Goal: Task Accomplishment & Management: Use online tool/utility

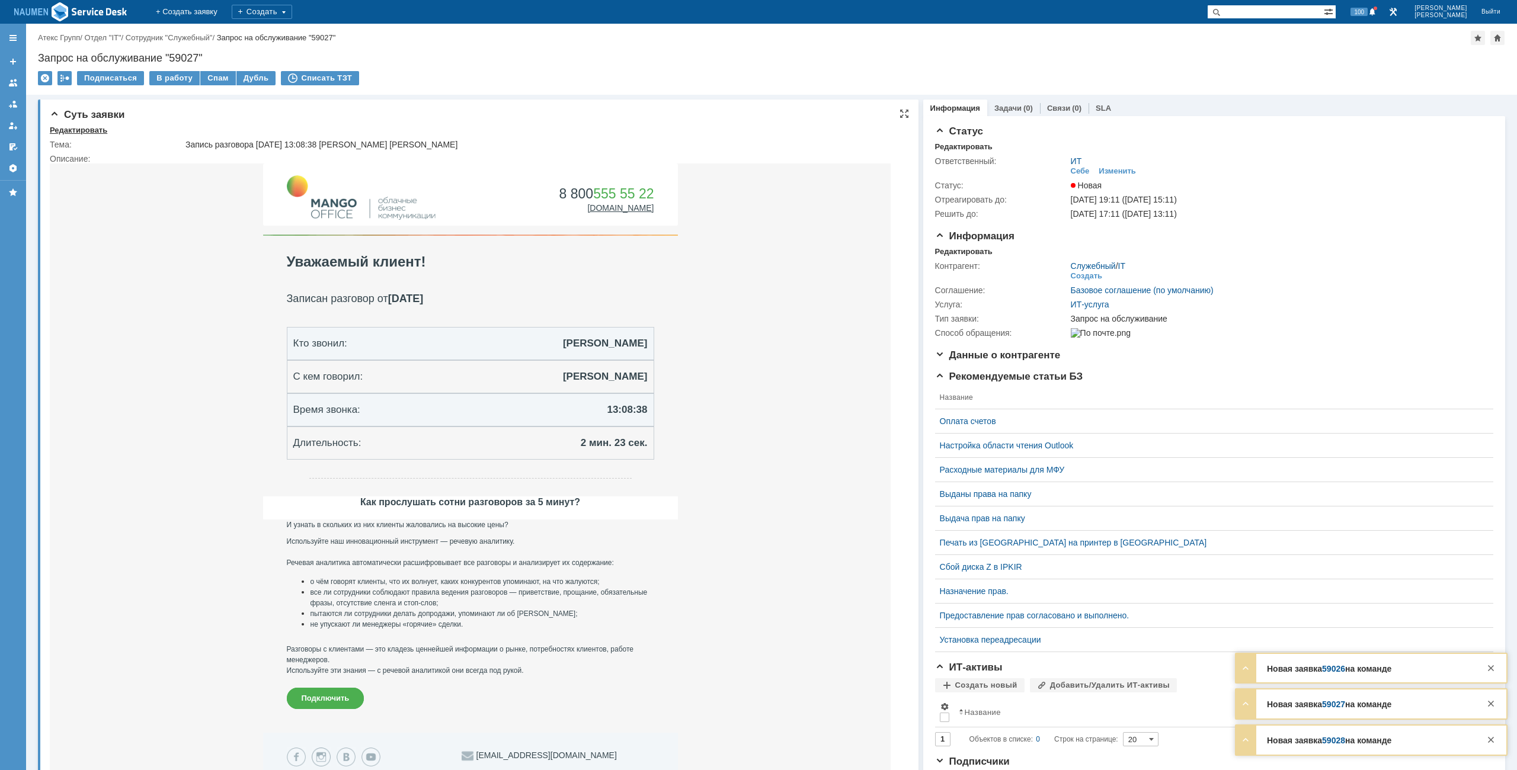
click at [92, 132] on div "Редактировать" at bounding box center [78, 130] width 57 height 9
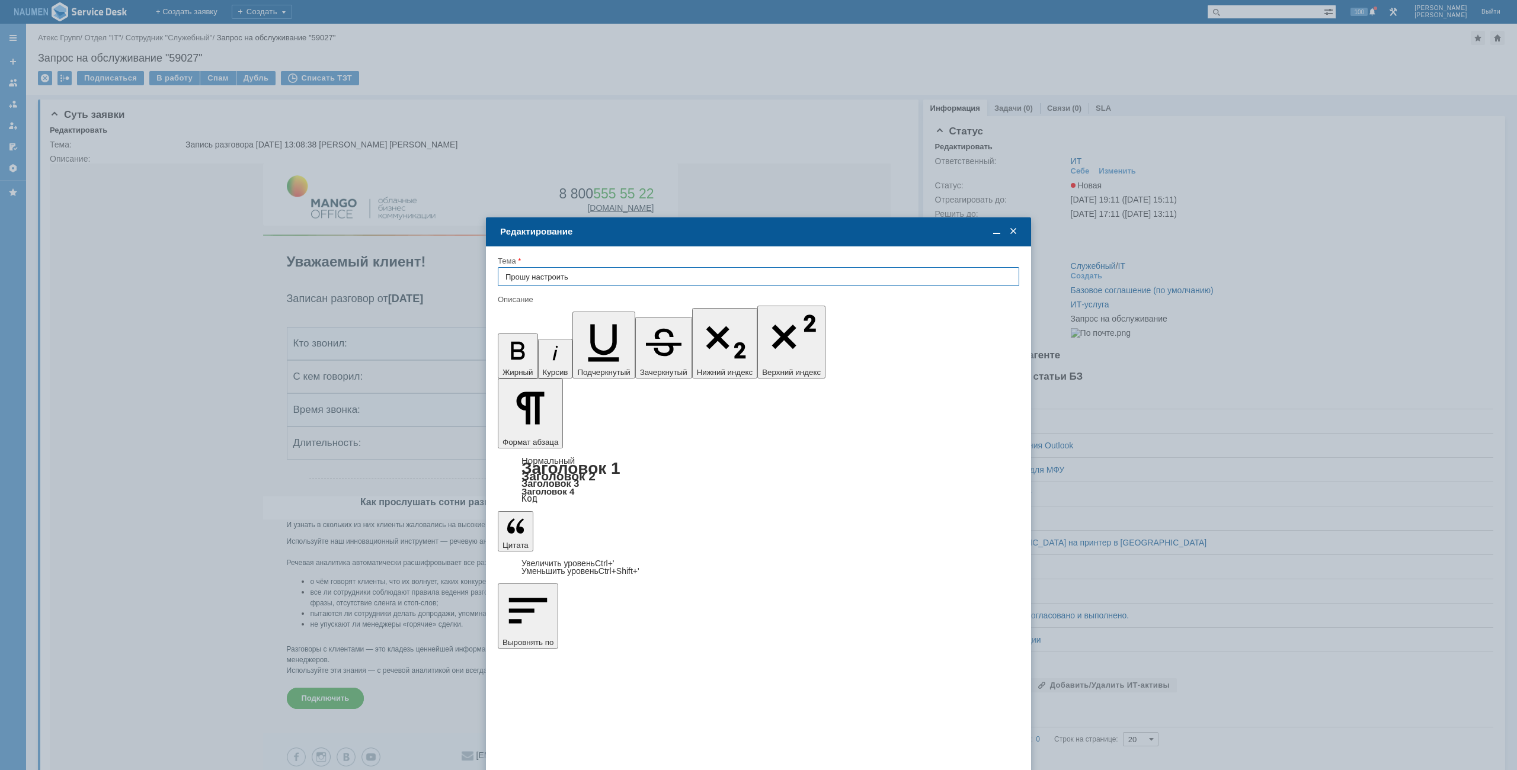
click at [647, 279] on input "Прошу настроить" at bounding box center [758, 276] width 521 height 19
type input "Прошу настроить Манго"
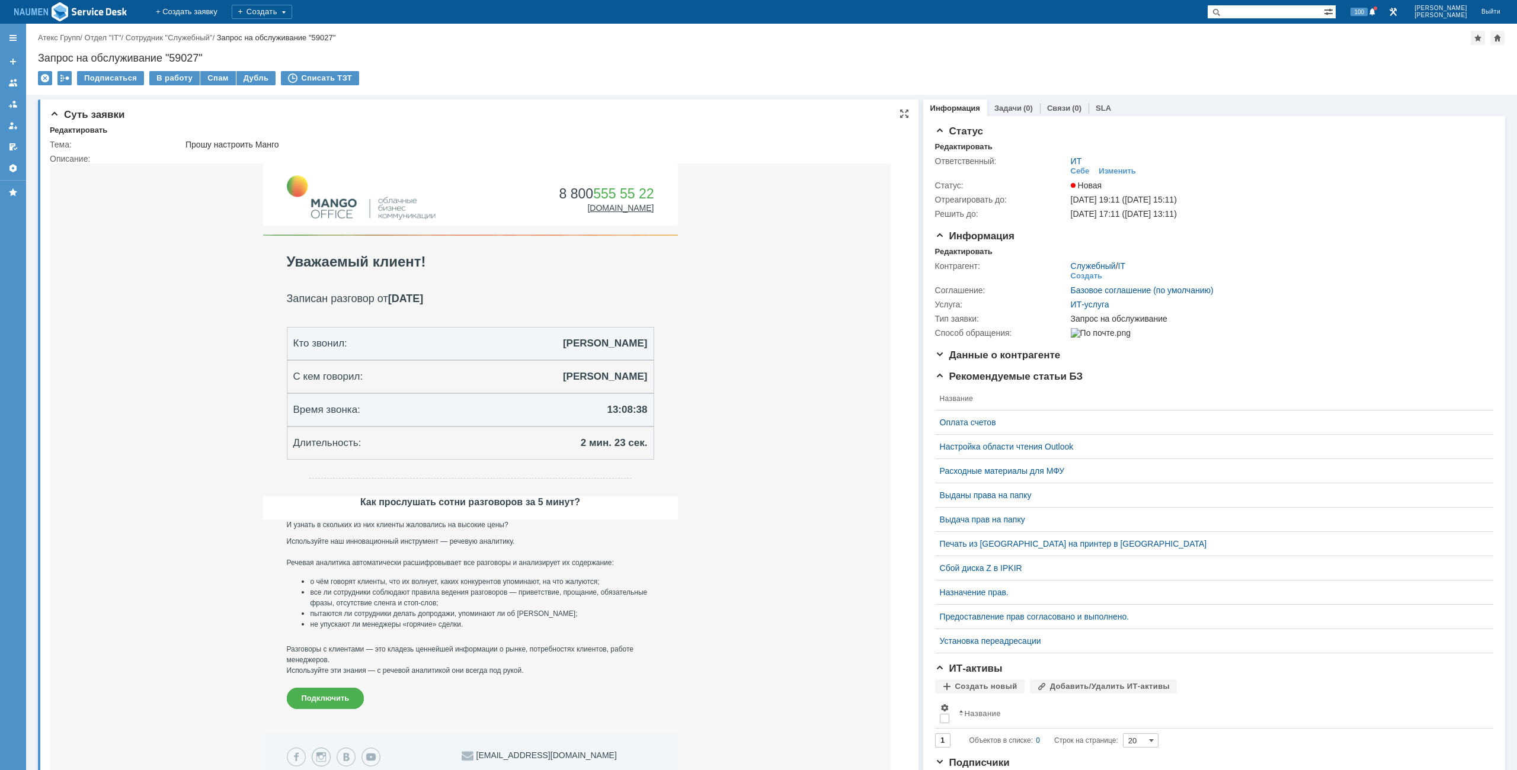
click at [767, 190] on td "8 800 555 55 22 mango-office.ru | mango@mango-office.ru | +7 495 540 4444 | Оф.…" at bounding box center [470, 448] width 841 height 569
click at [947, 257] on div "Контрагент: Служебный / IT Создать Соглашение: Базовое соглашение (по умолчанию…" at bounding box center [1214, 299] width 558 height 84
click at [948, 253] on div "Редактировать" at bounding box center [963, 251] width 57 height 9
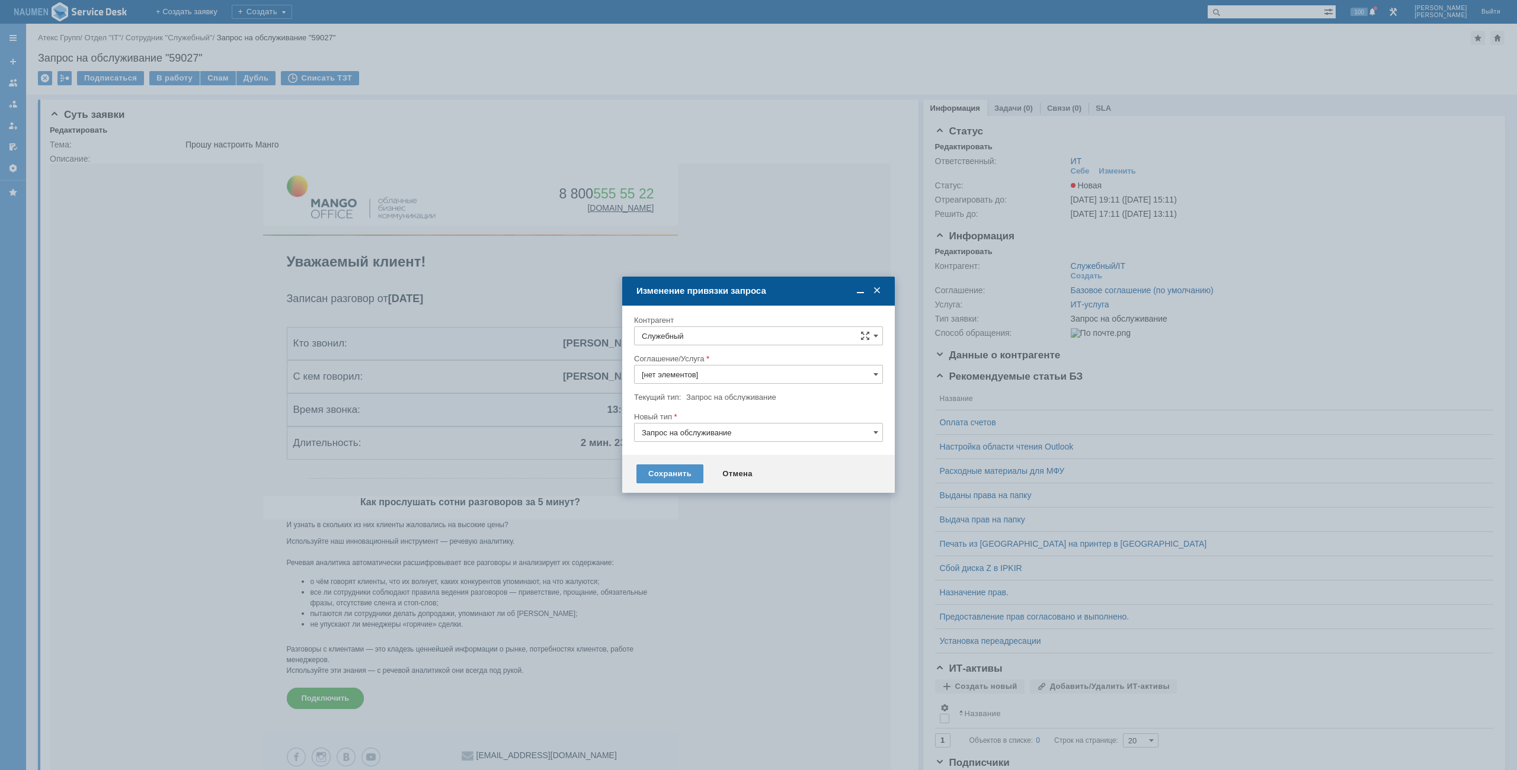
type input "ИТ-услуга"
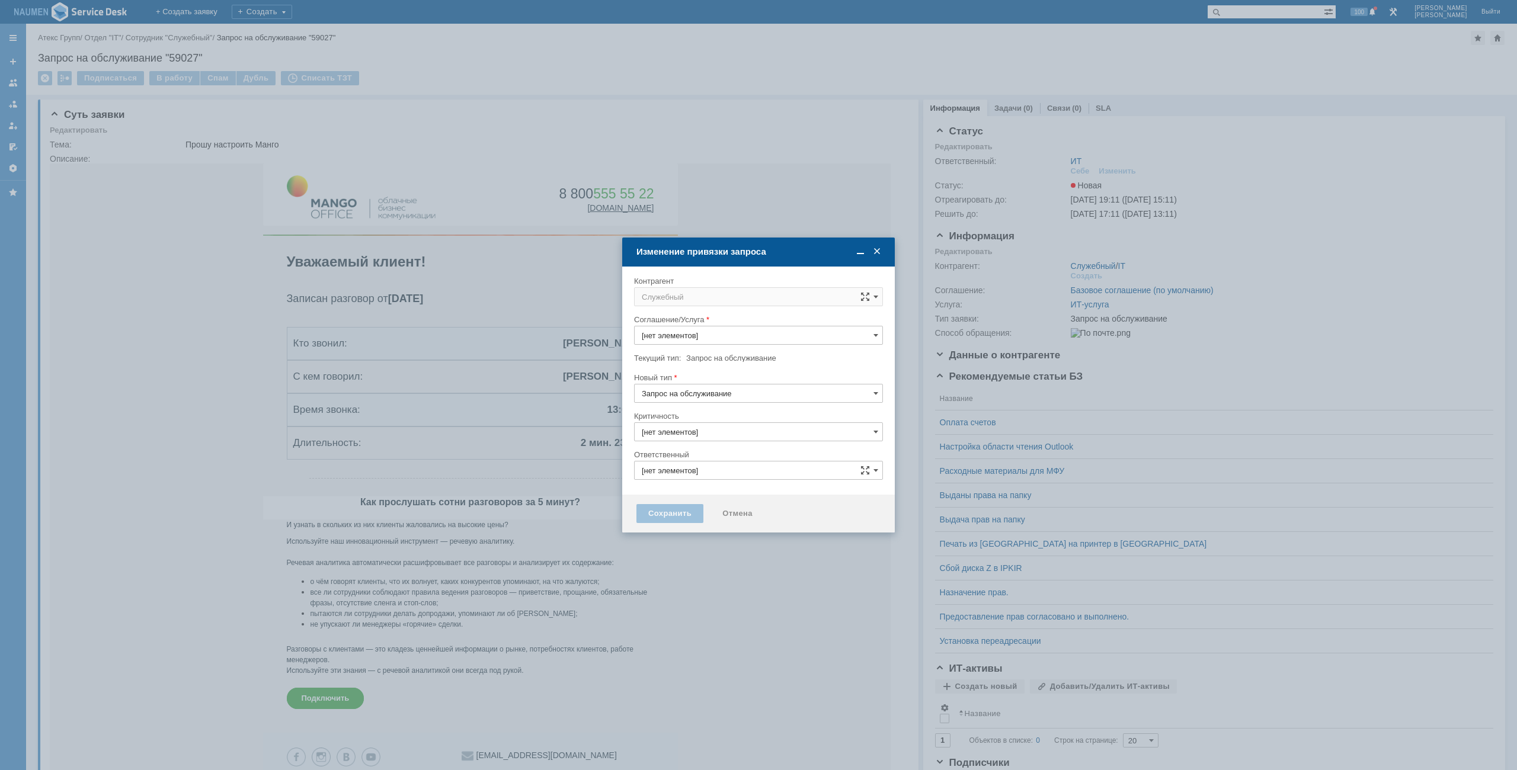
type input "3. Низкая"
type input "[не указано]"
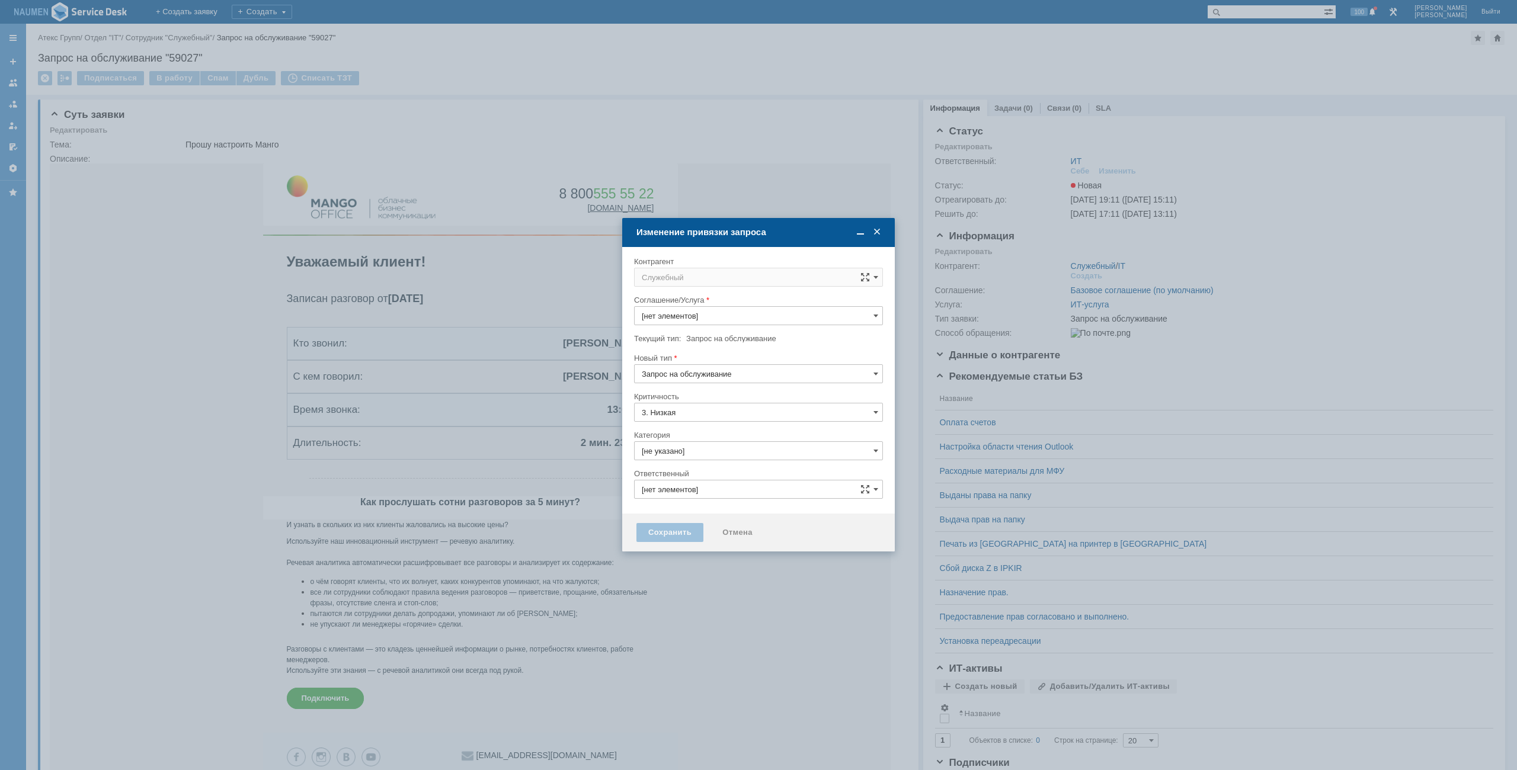
type input "ИТ"
type input "ИТ-услуга"
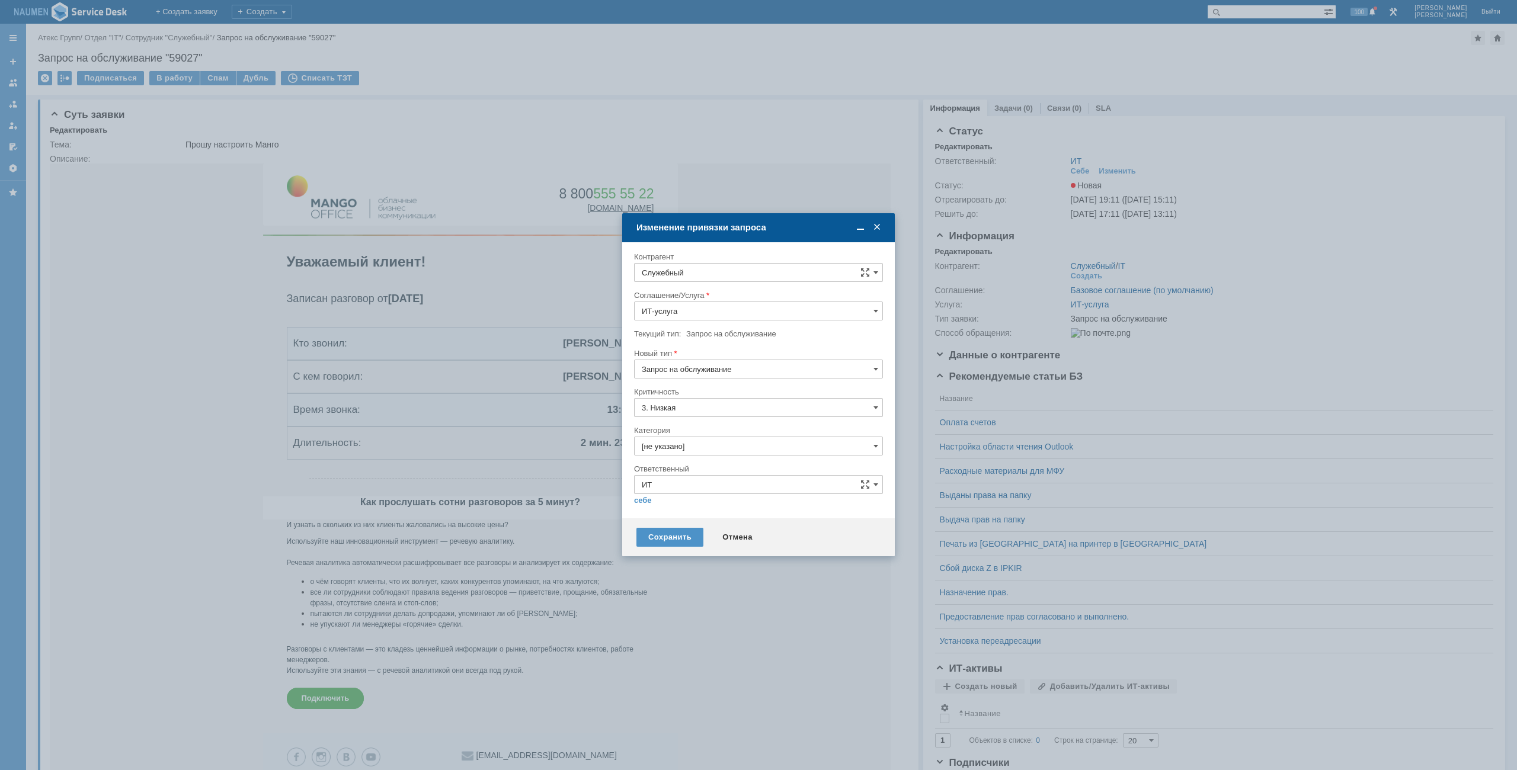
click at [719, 275] on input "Служебный" at bounding box center [758, 272] width 249 height 19
click at [705, 382] on span "[PERSON_NAME]" at bounding box center [715, 380] width 63 height 9
type input "[PERSON_NAME]"
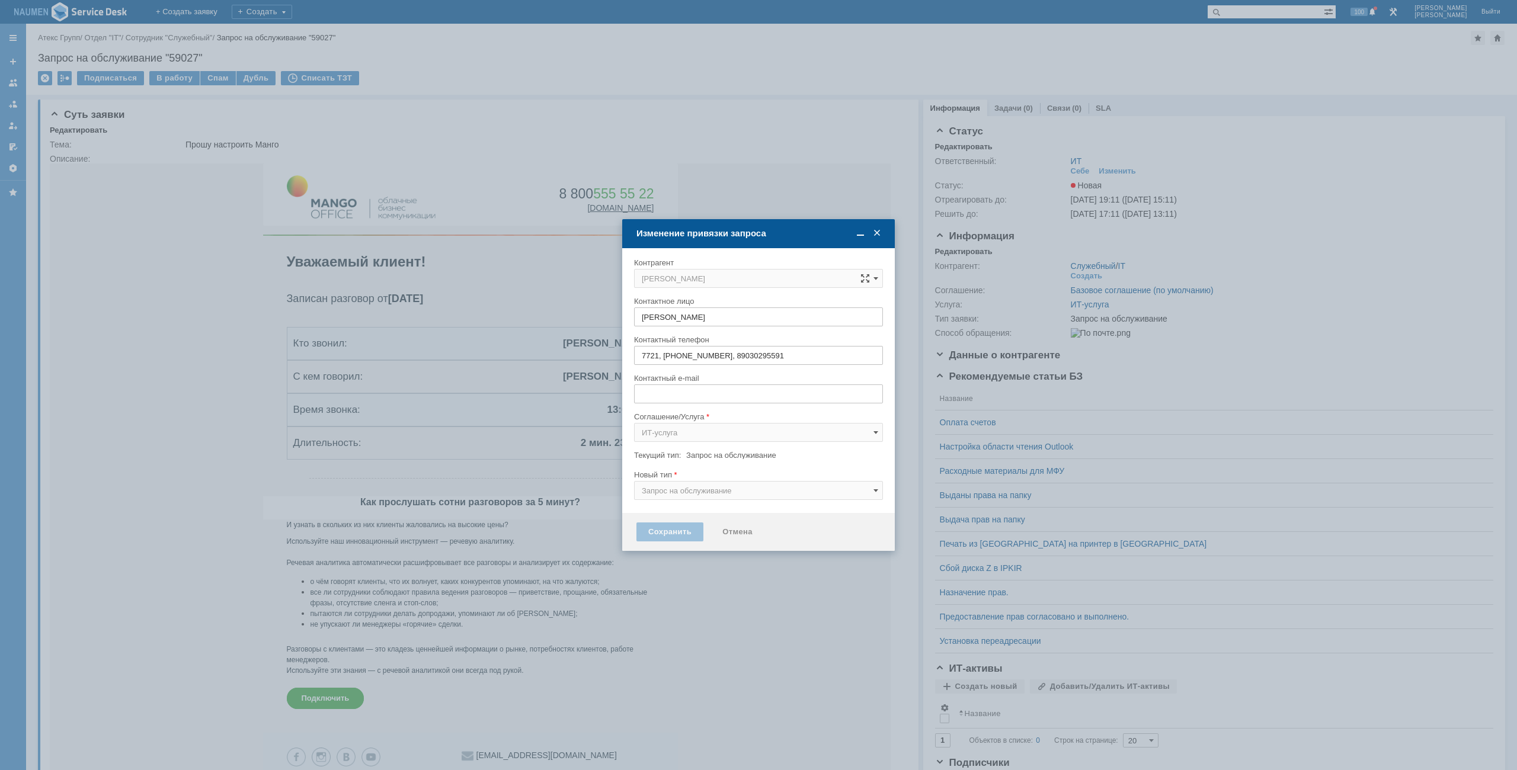
type input "[EMAIL_ADDRESS][DOMAIN_NAME]"
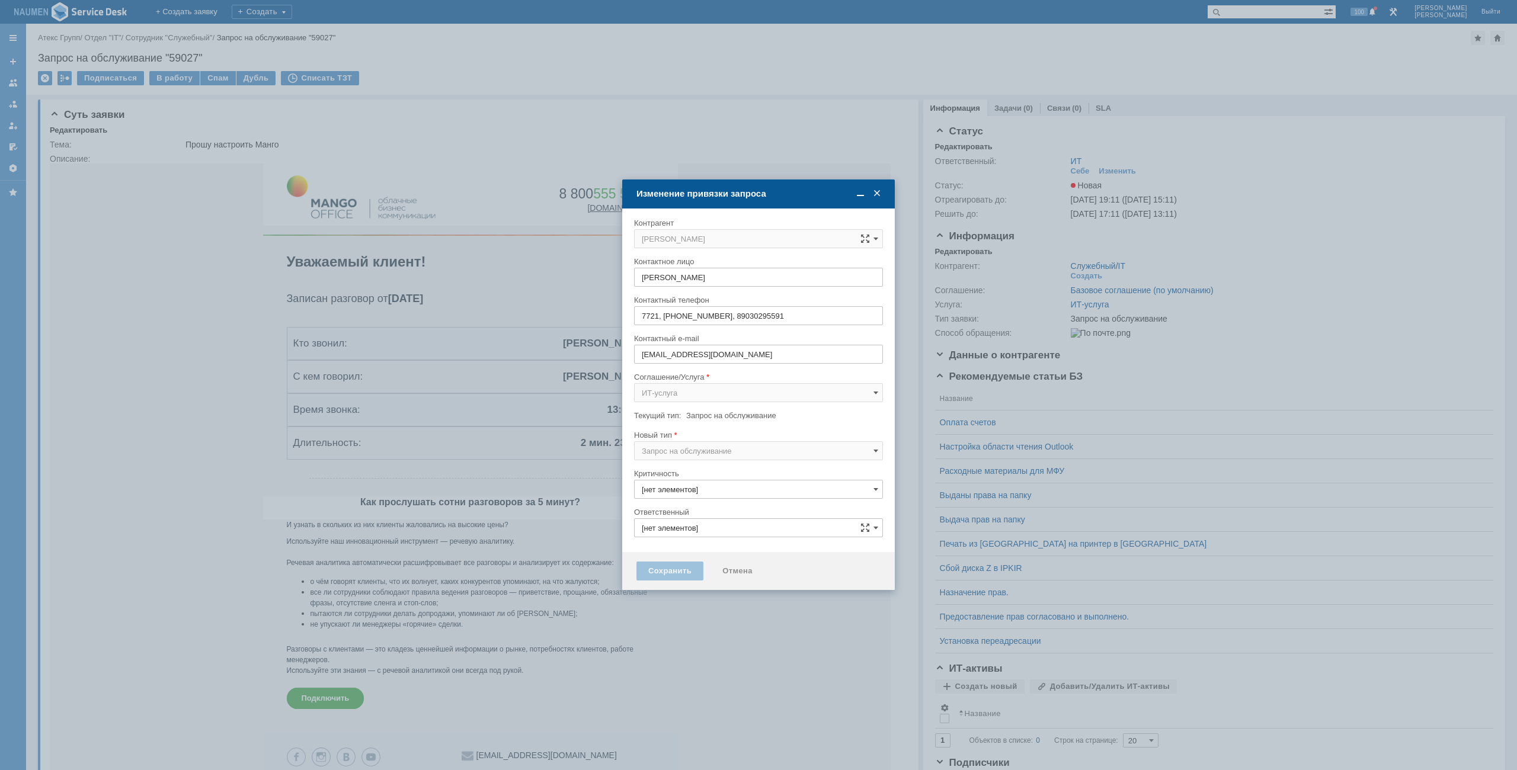
type input "3. Низкая"
type input "[не указано]"
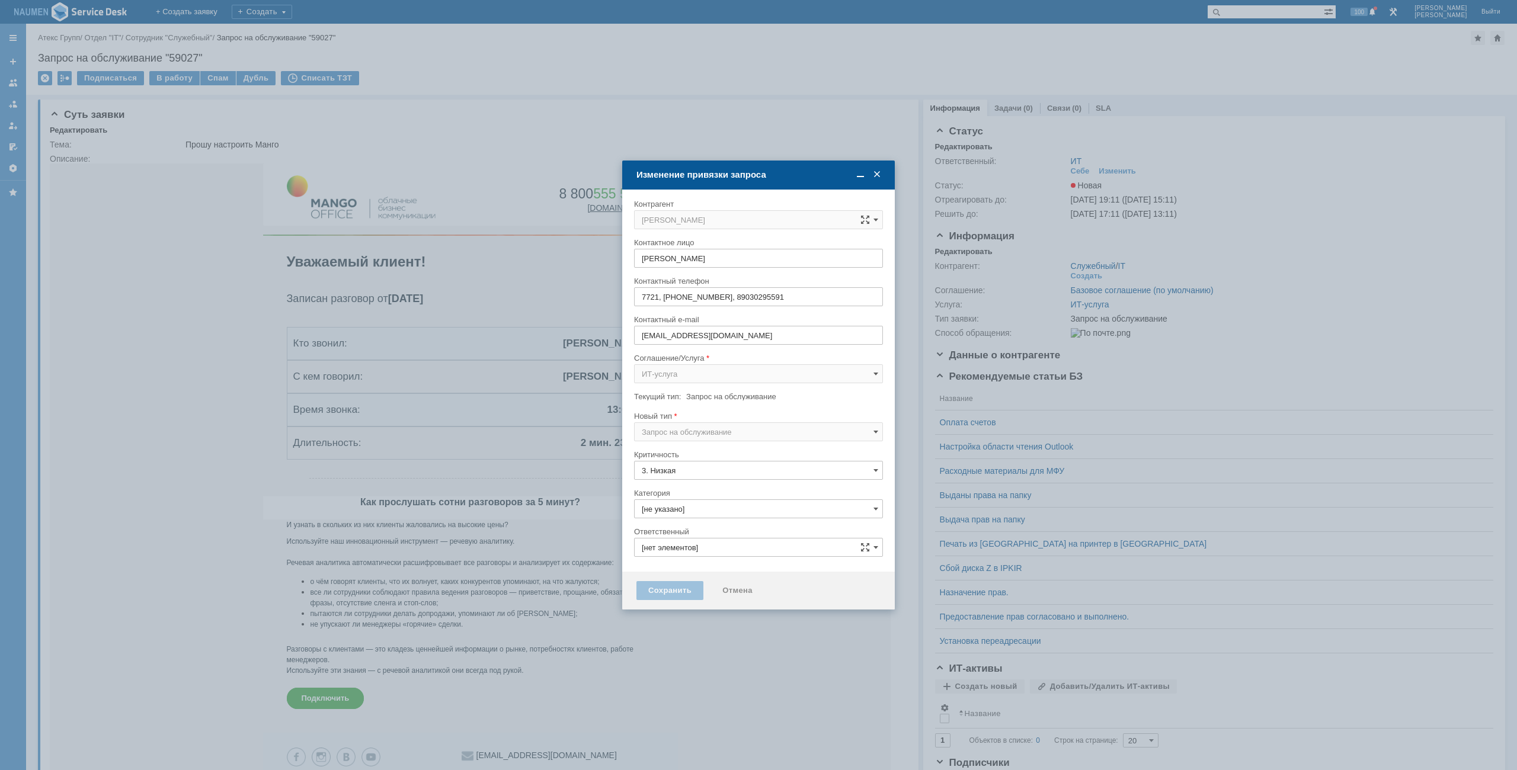
type input "ИТ"
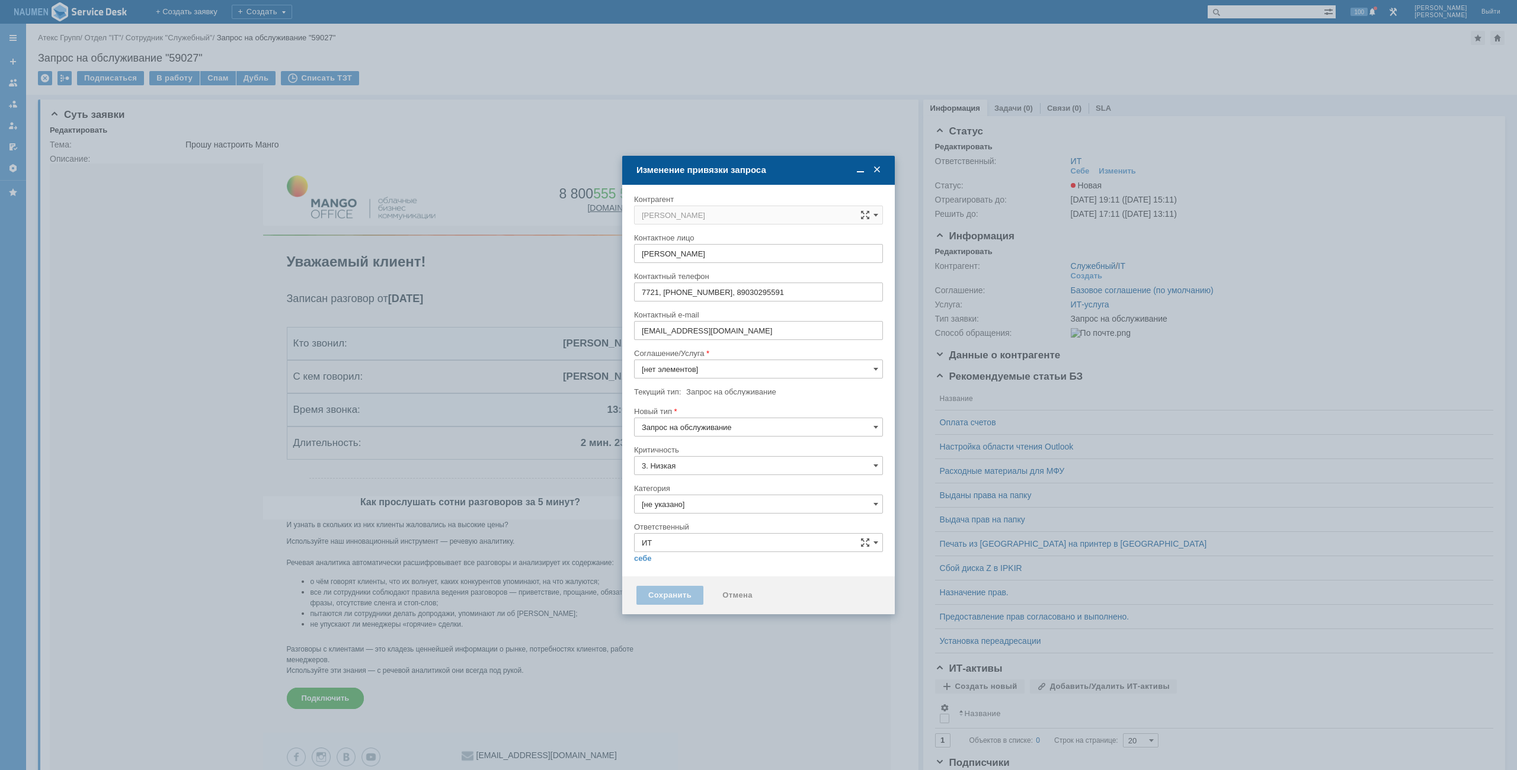
type input "ИТ-услуга"
click at [687, 497] on input "[не указано]" at bounding box center [758, 504] width 249 height 19
click at [680, 593] on span "Настройка Mango Talker" at bounding box center [758, 590] width 233 height 9
type input "Настройка Mango Talker"
click at [642, 558] on link "себе" at bounding box center [643, 558] width 18 height 9
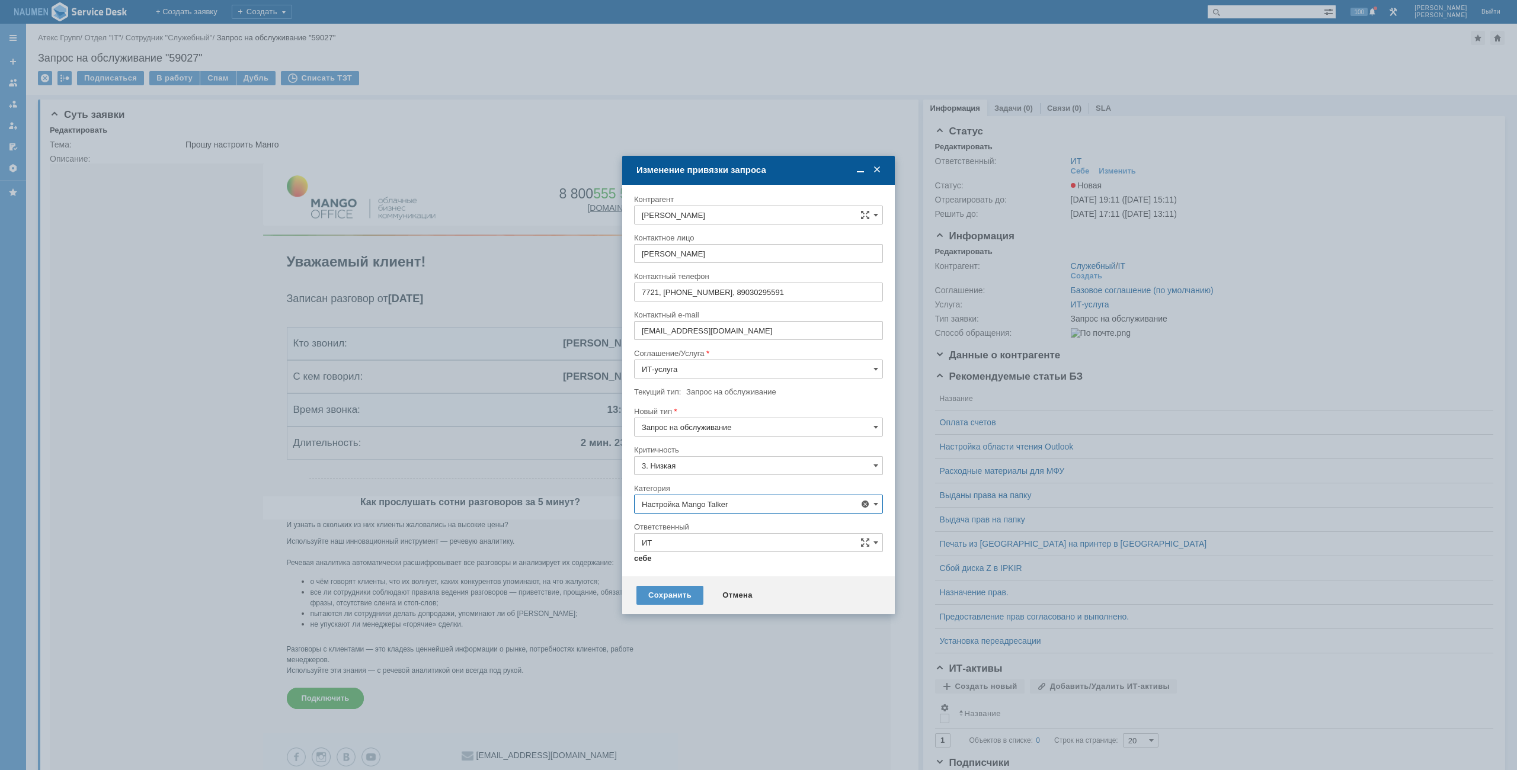
type input "[PERSON_NAME]"
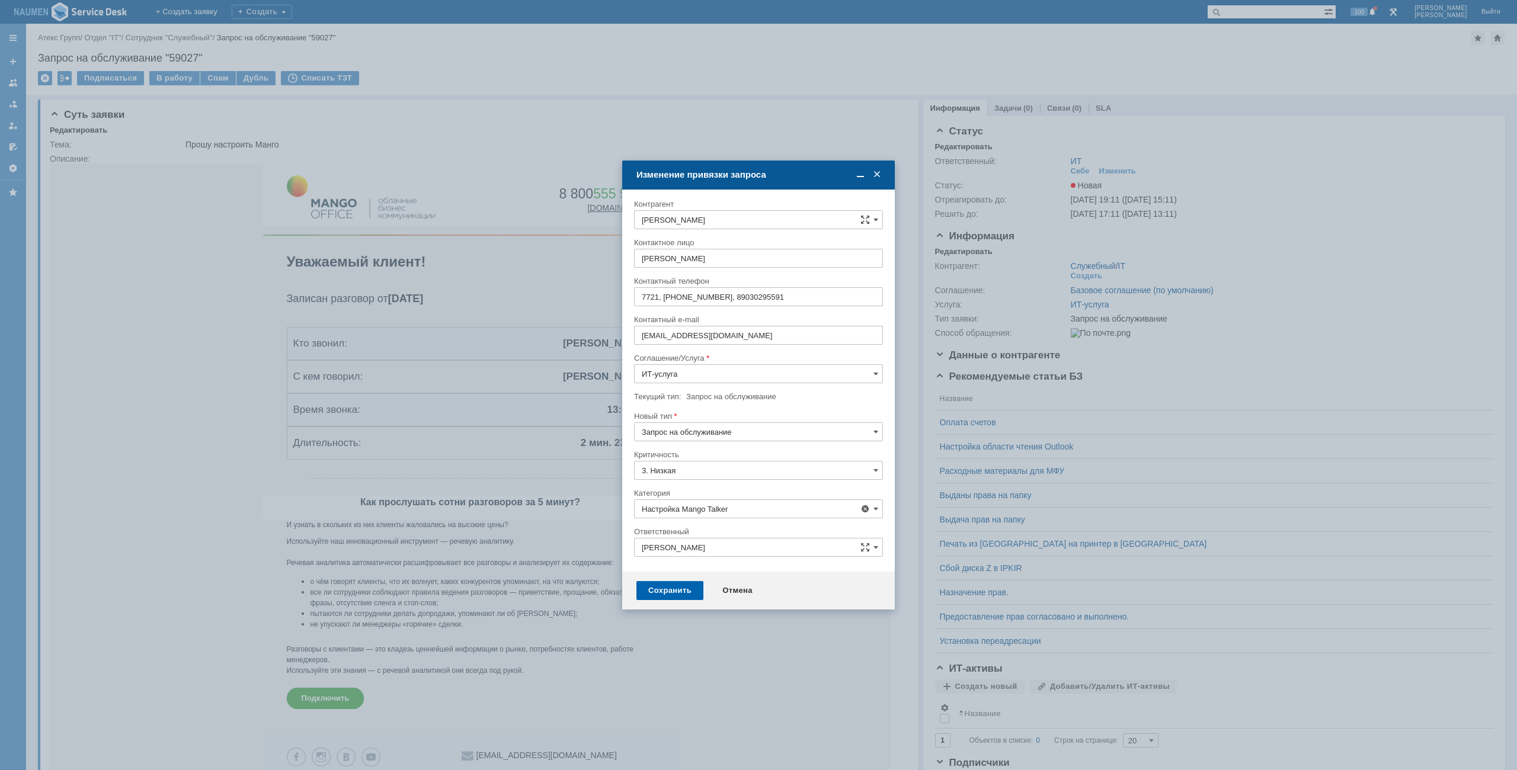
type input "Настройка Mango Talker"
click at [675, 598] on div "Сохранить" at bounding box center [669, 590] width 67 height 19
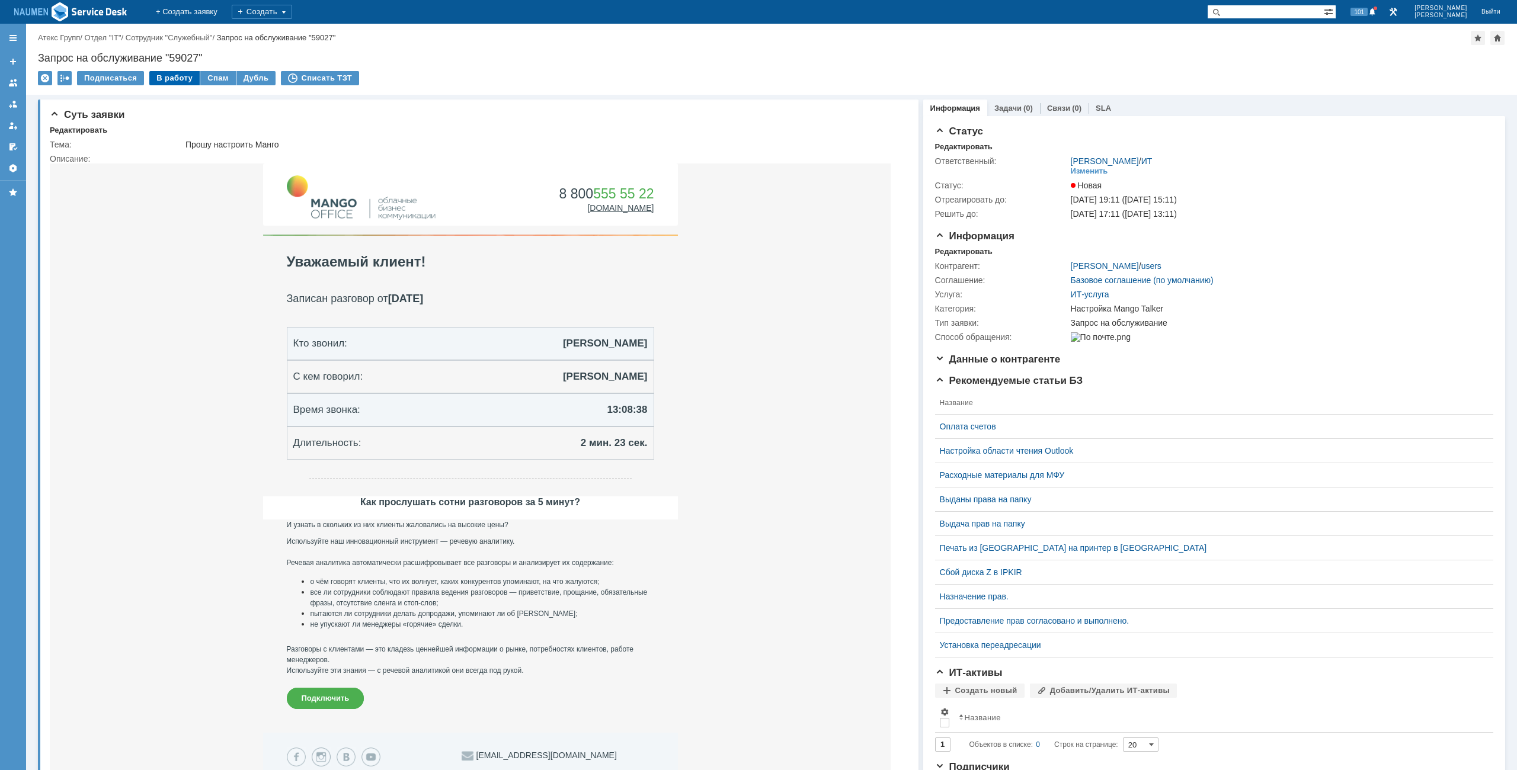
click at [179, 81] on div "В работу" at bounding box center [174, 78] width 50 height 14
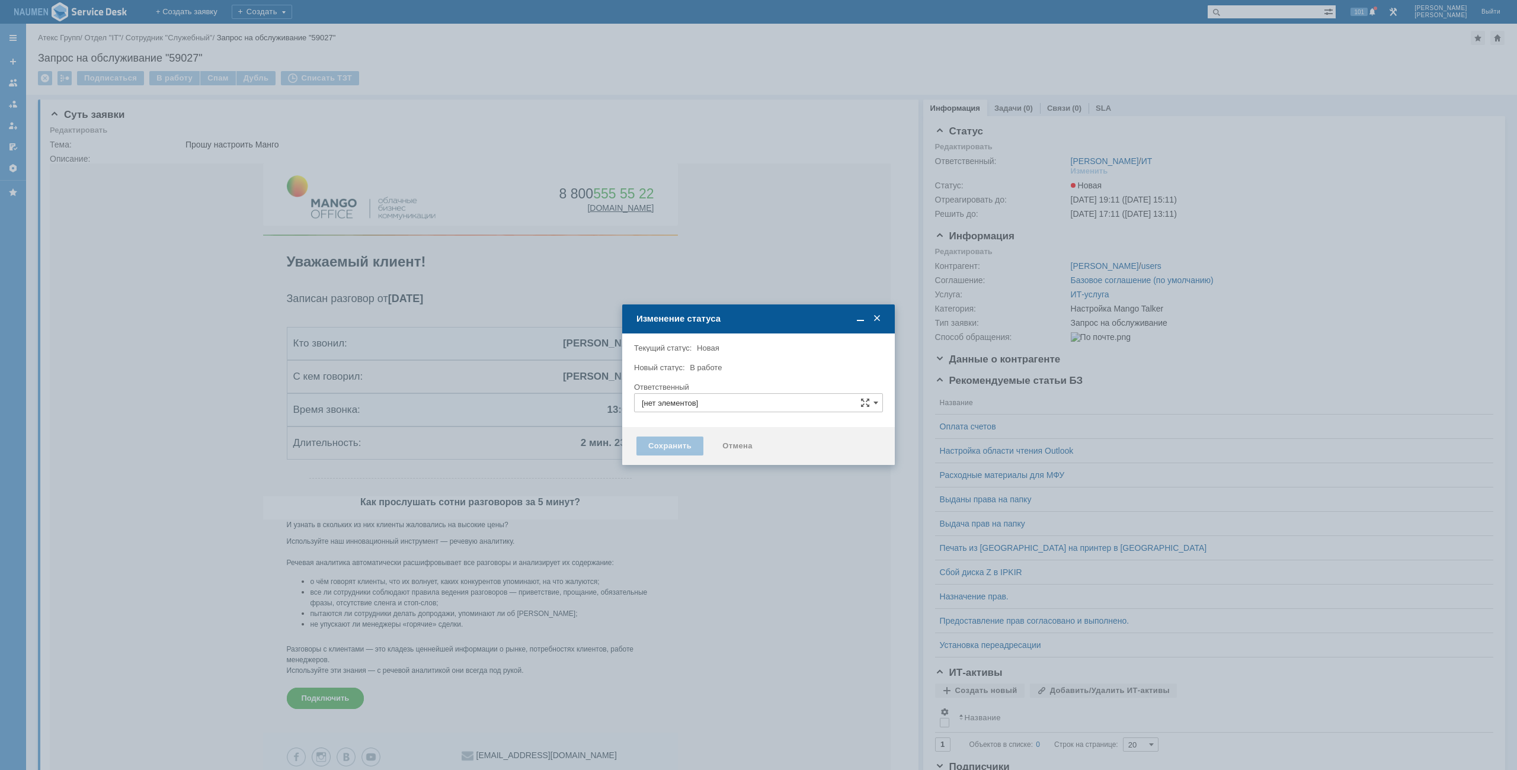
type input "[PERSON_NAME]"
type input "Настройка Mango Talker"
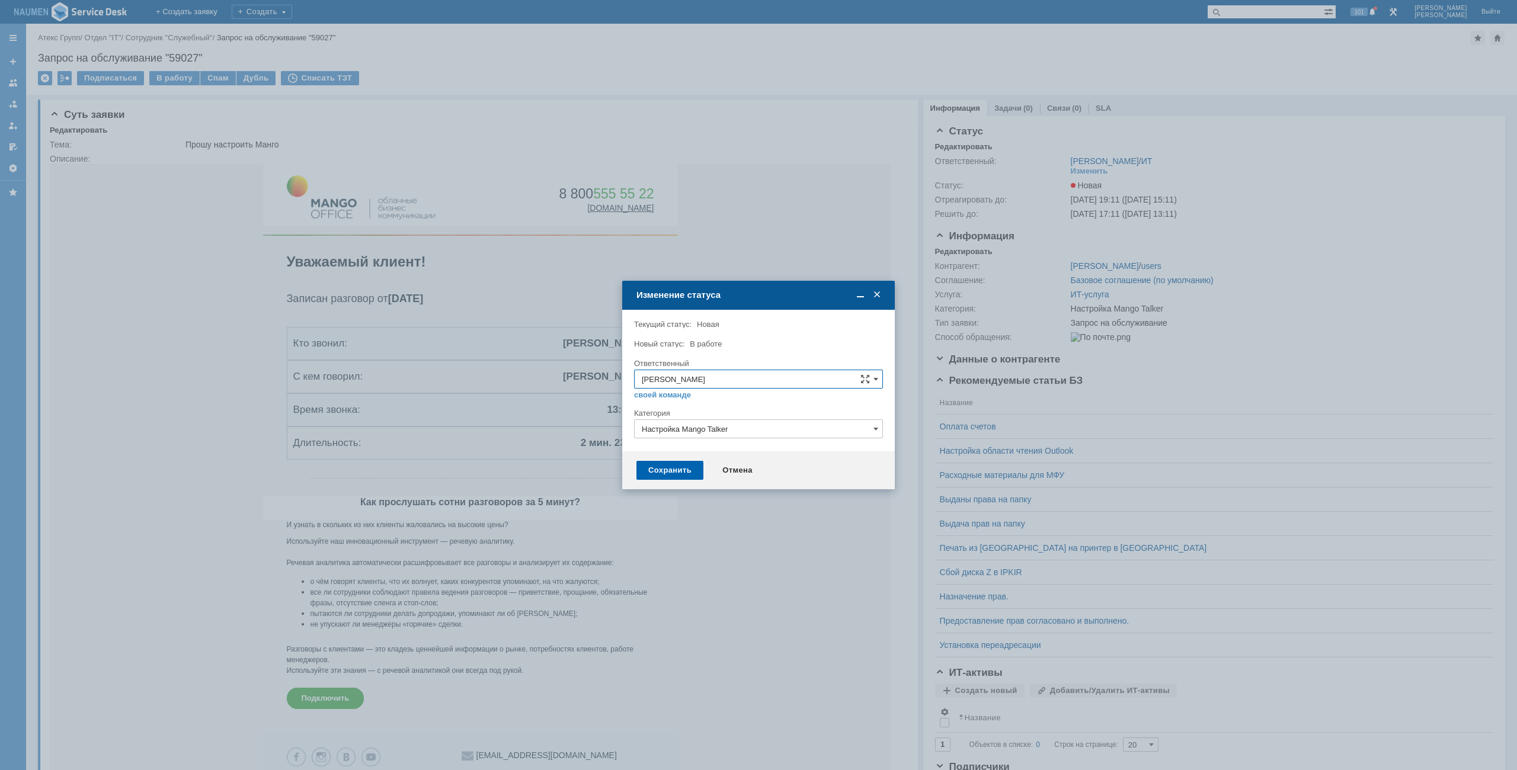
click at [676, 473] on div "Сохранить" at bounding box center [669, 470] width 67 height 19
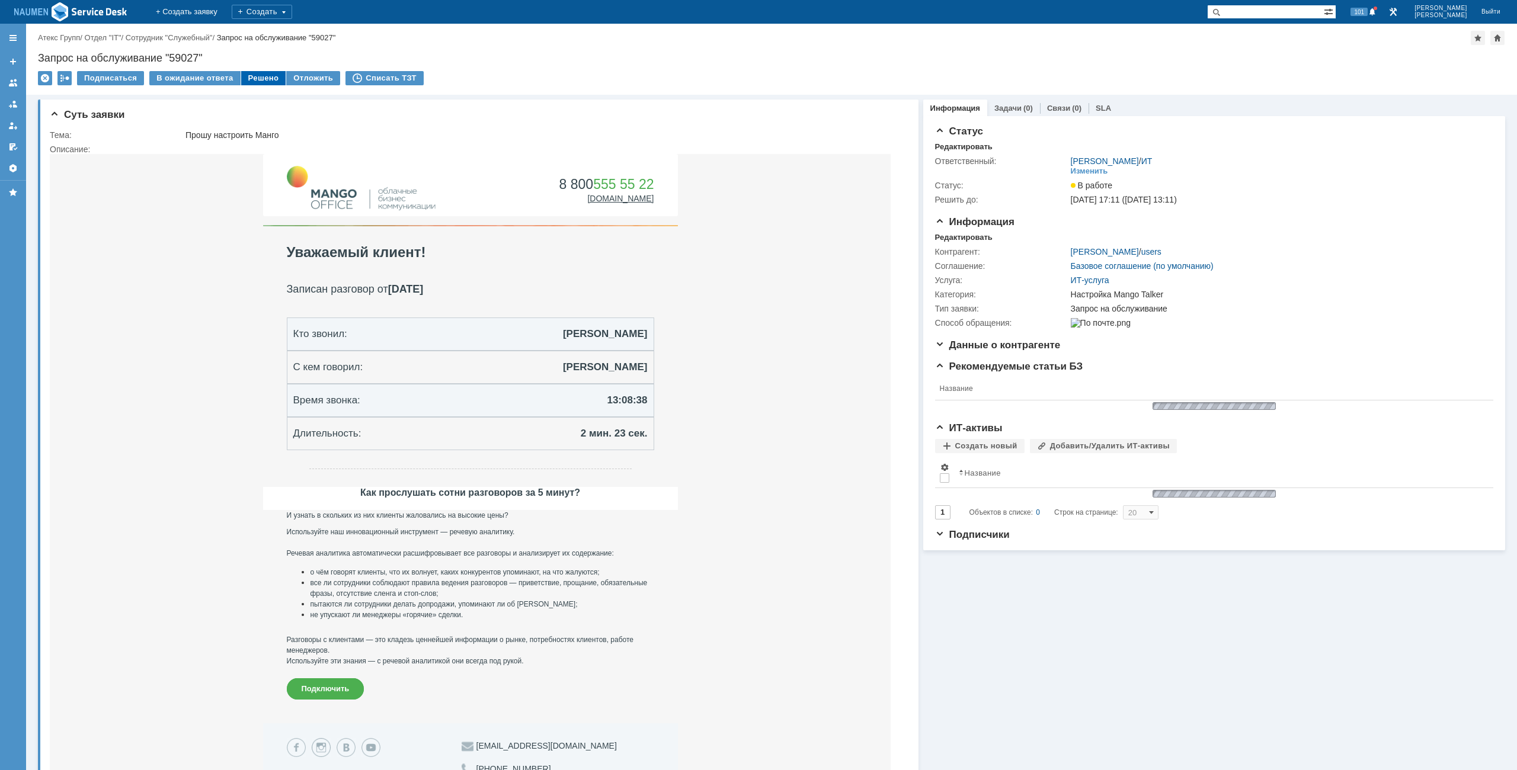
click at [267, 76] on div "Решено" at bounding box center [263, 78] width 45 height 14
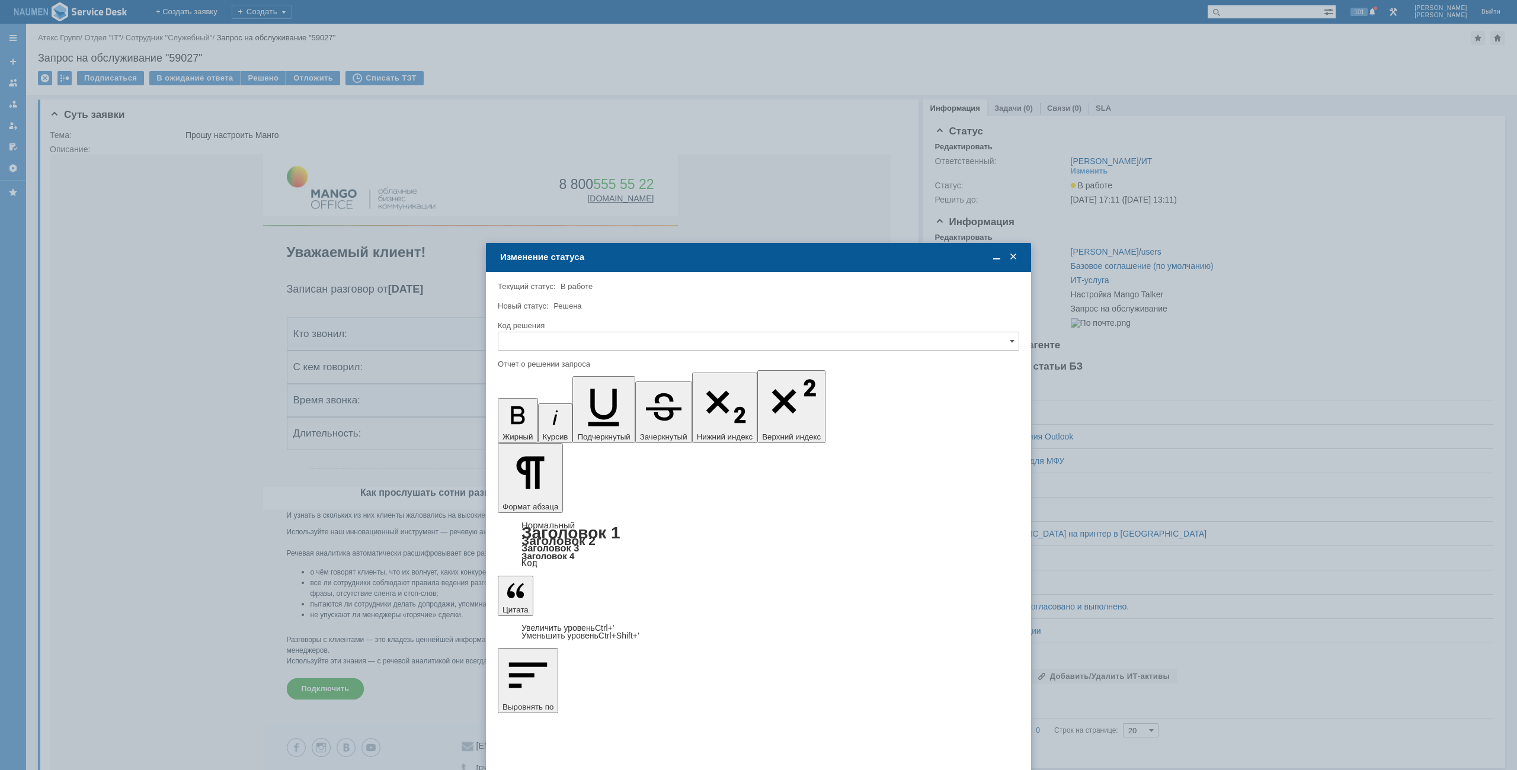
click at [624, 349] on input "text" at bounding box center [758, 341] width 521 height 19
click at [557, 426] on span "Решено" at bounding box center [758, 421] width 506 height 9
type input "Решено"
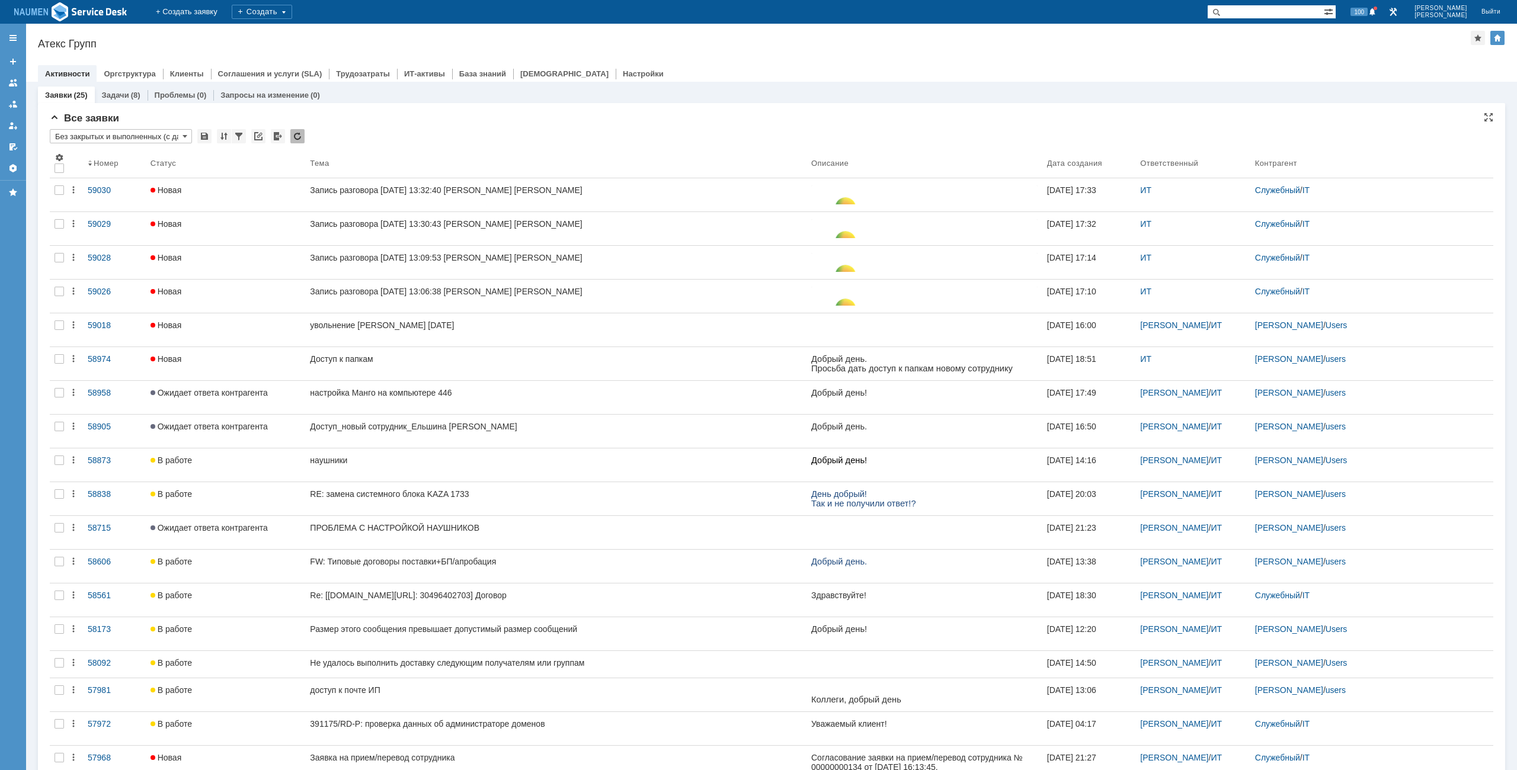
click at [450, 127] on div "Все заявки * Без закрытых и выполненных (с датой создания) ред. 08.05 Результат…" at bounding box center [771, 575] width 1443 height 925
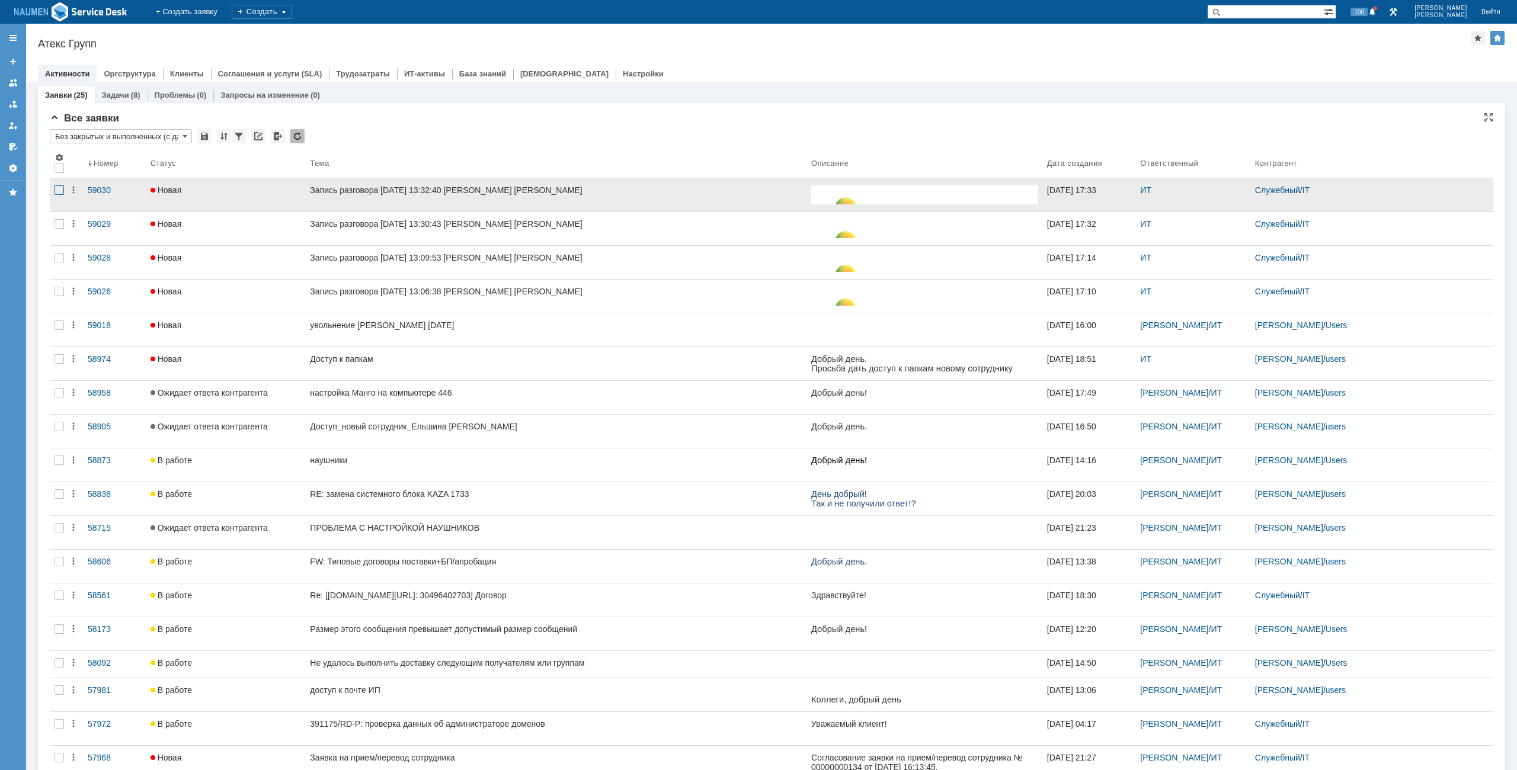
click at [62, 193] on div at bounding box center [59, 189] width 9 height 9
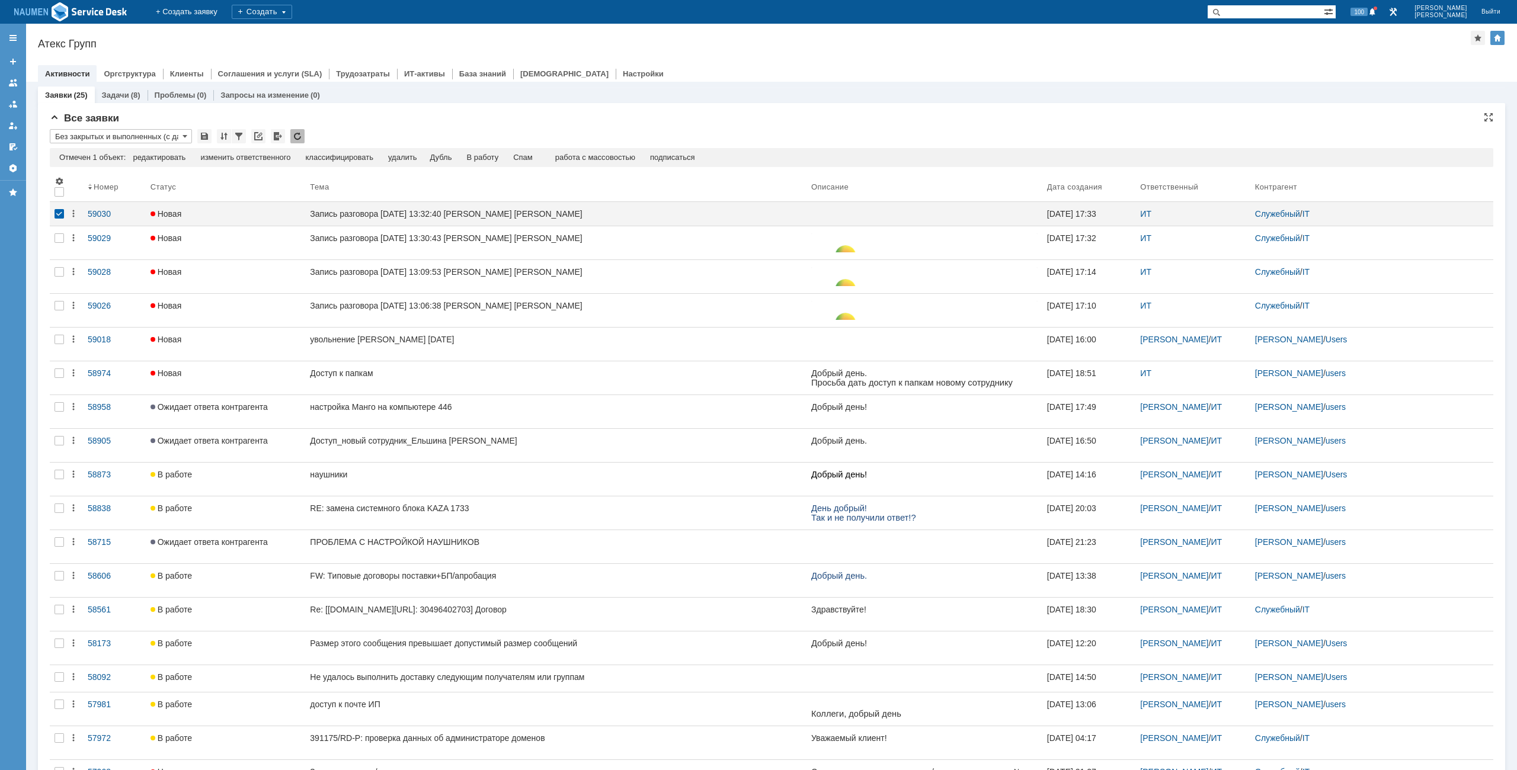
click at [523, 152] on div "Отмечен 1 объект: редактировать массовое редактирование изменить ответственного…" at bounding box center [771, 157] width 1443 height 19
click at [532, 158] on div "Спам" at bounding box center [523, 157] width 20 height 9
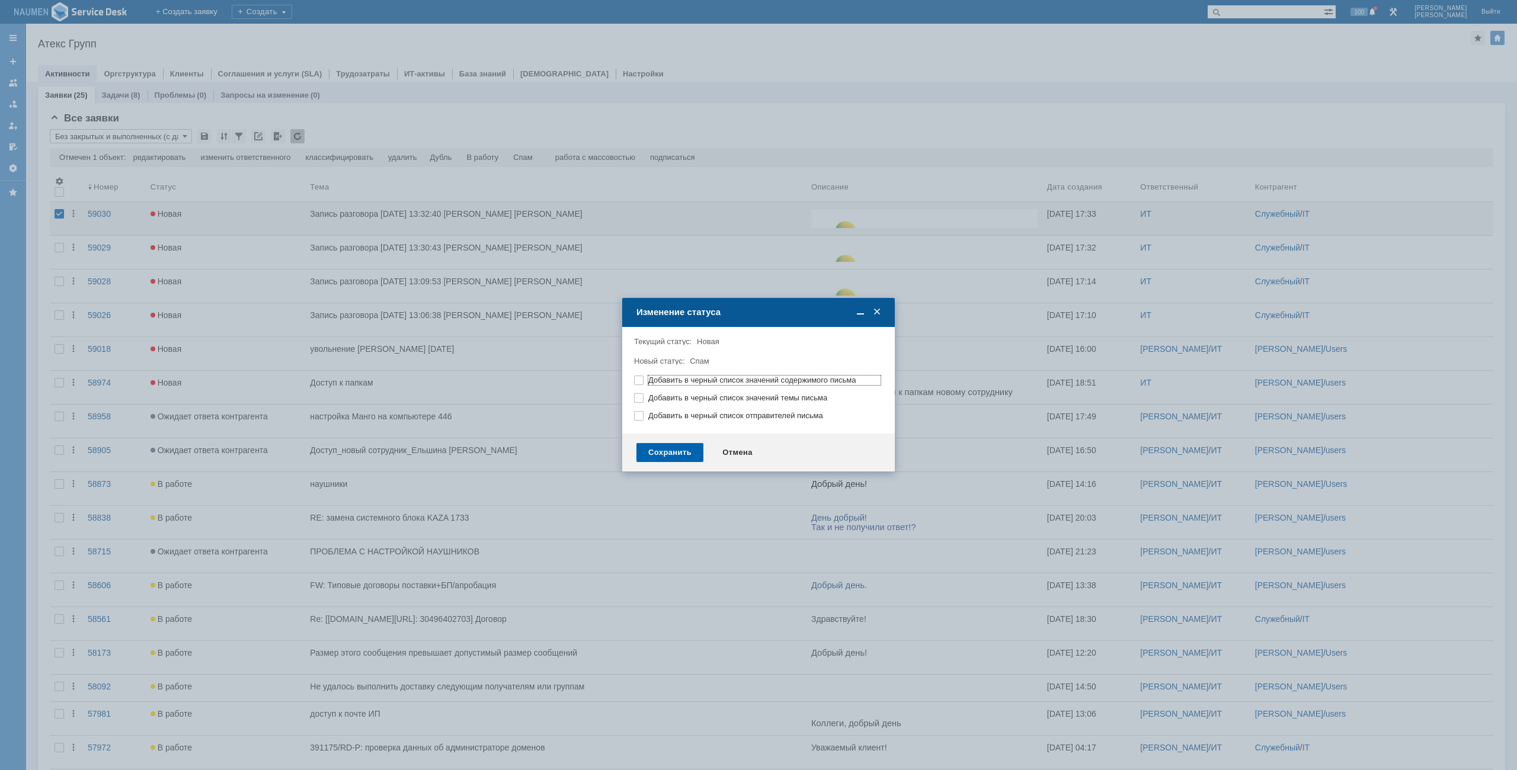
click at [672, 456] on div "Сохранить" at bounding box center [669, 452] width 67 height 19
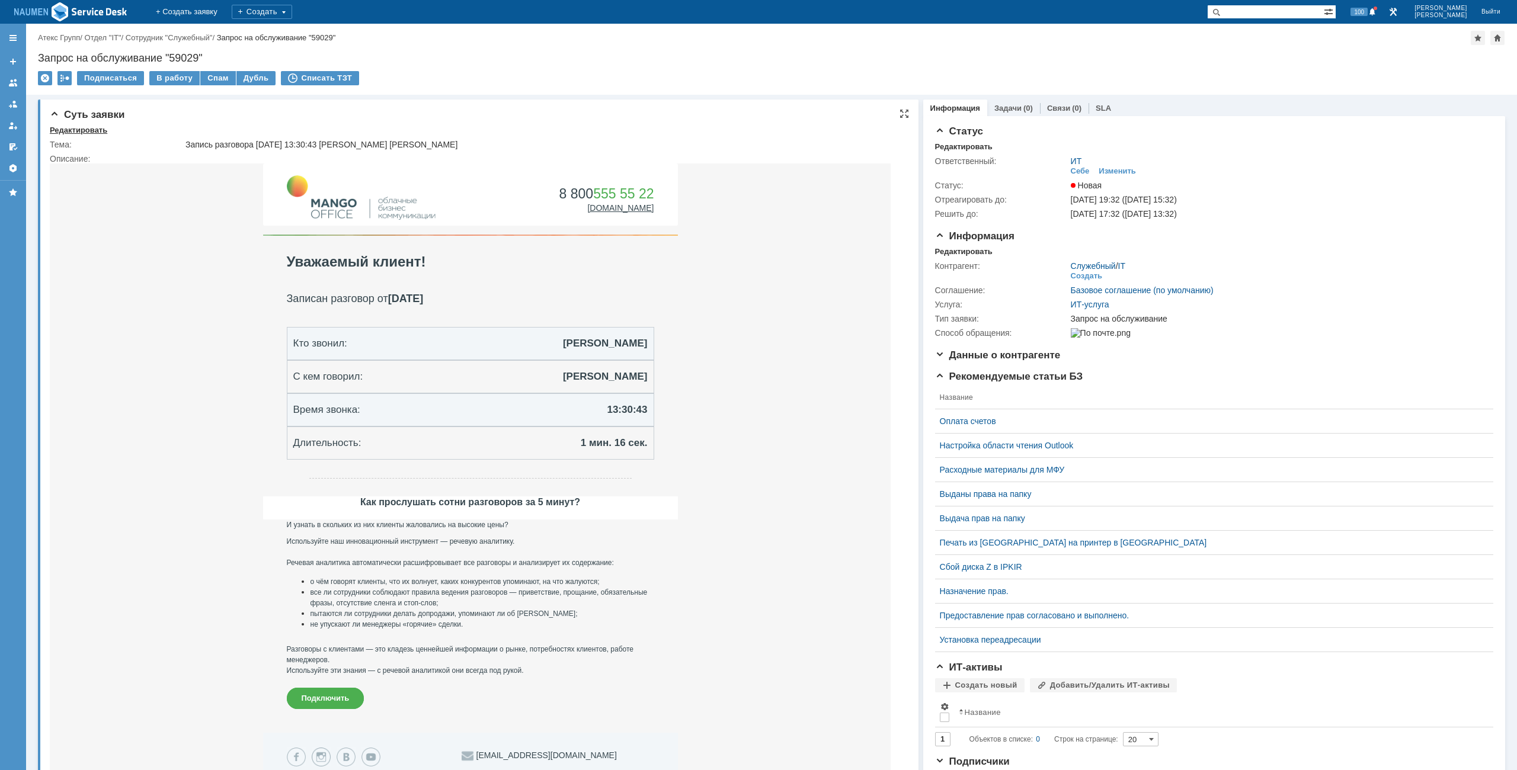
click at [101, 131] on div "Редактировать" at bounding box center [78, 130] width 57 height 9
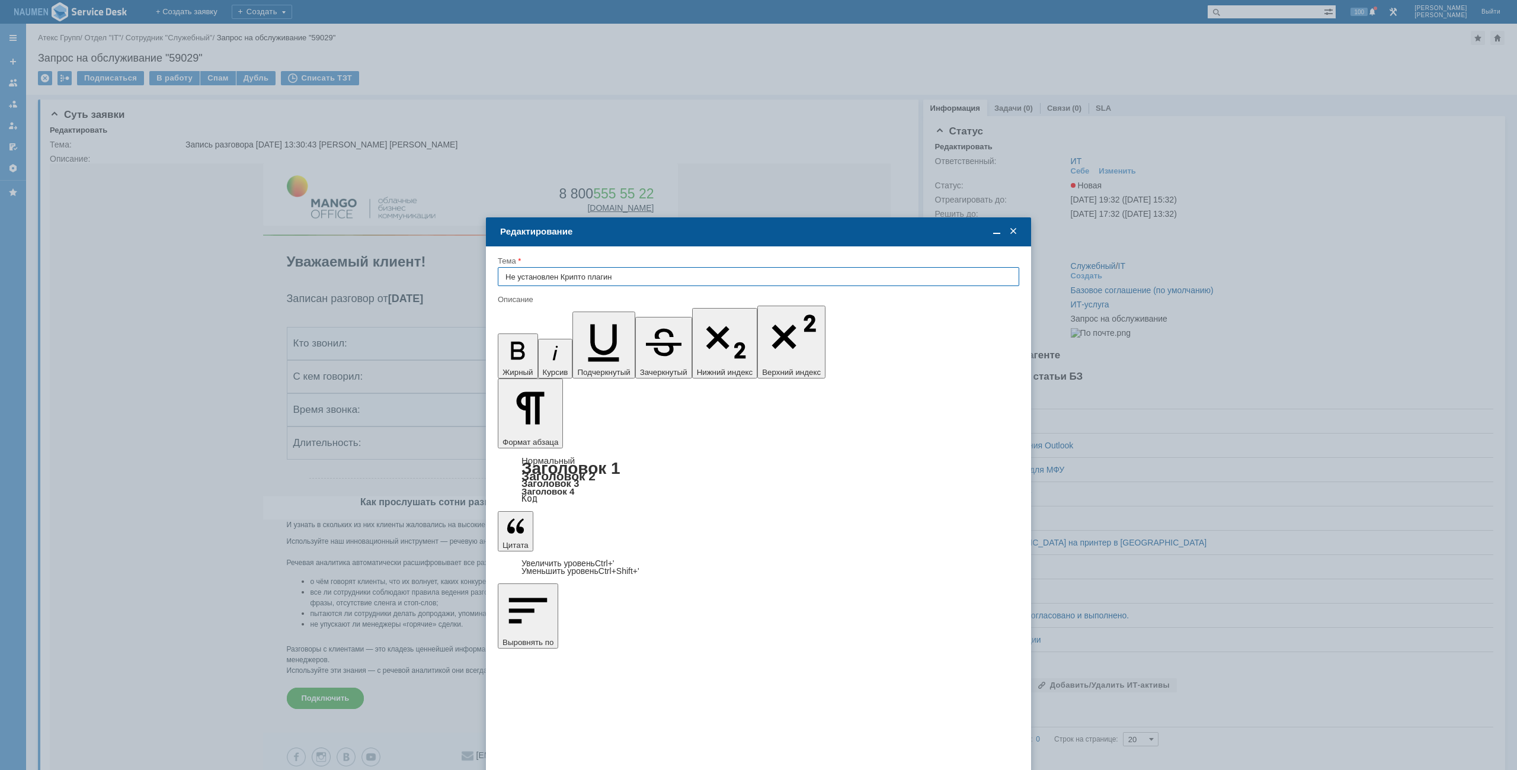
type input "Не установлен Крипто плагин"
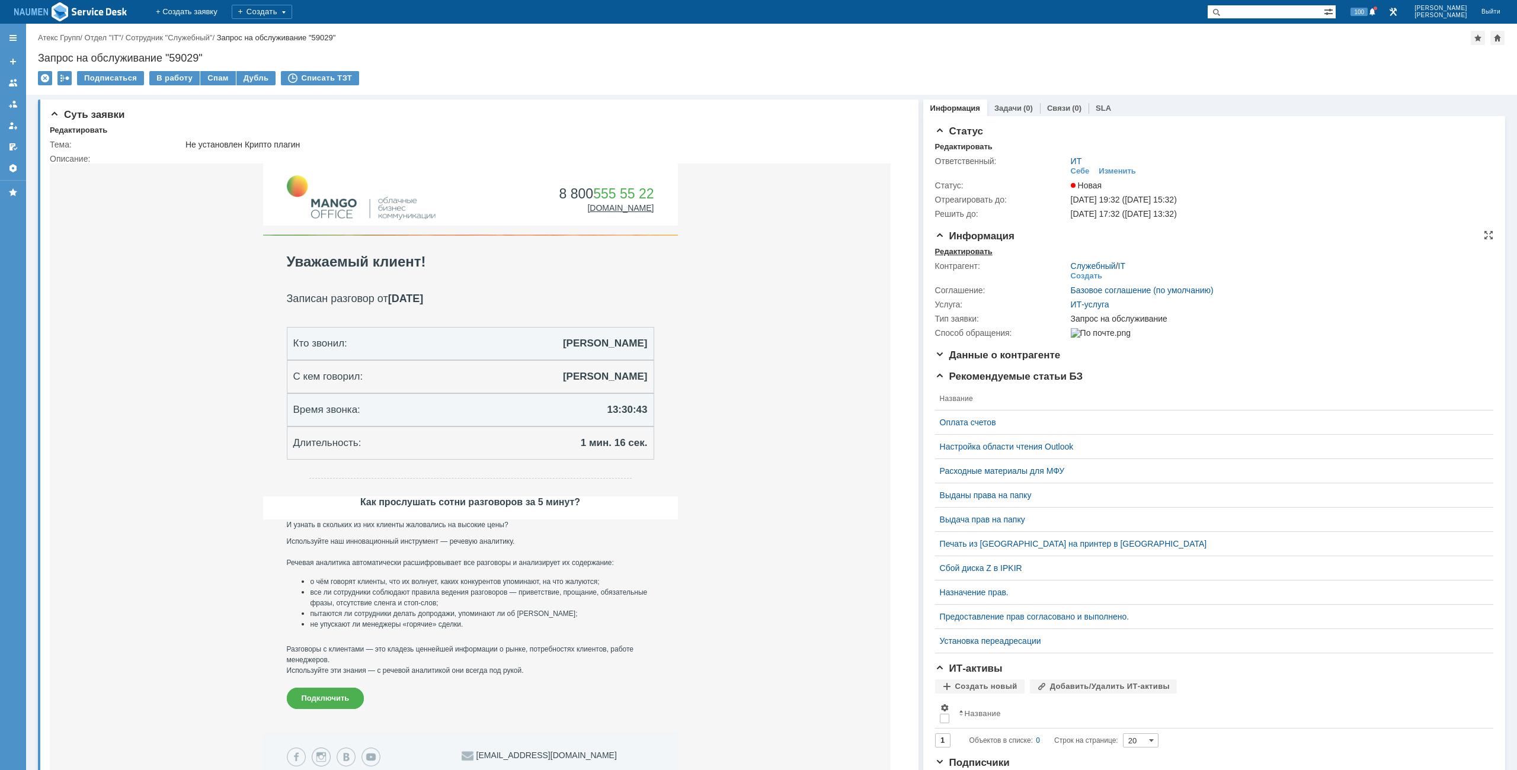
click at [953, 253] on div "Редактировать" at bounding box center [963, 251] width 57 height 9
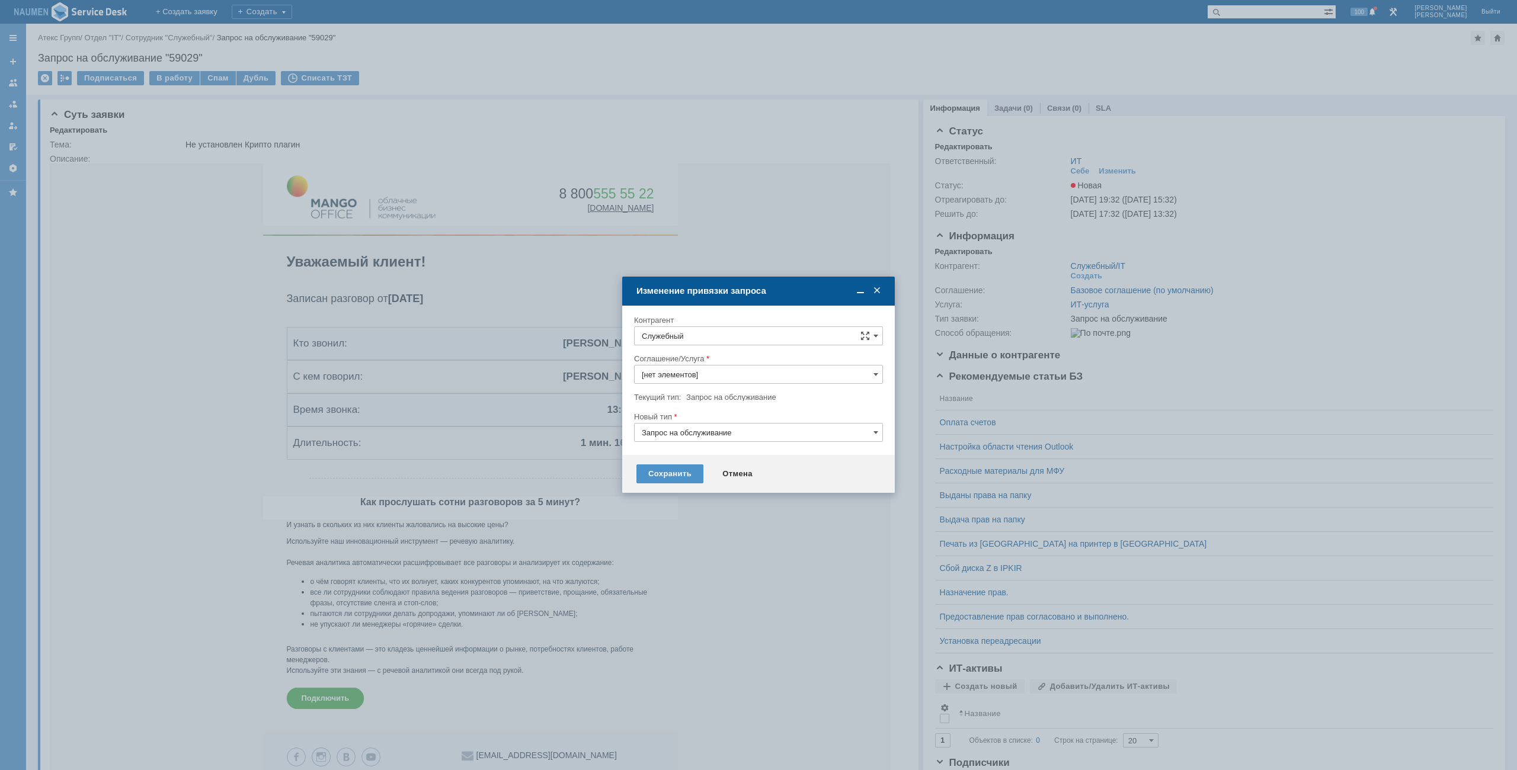
type input "ИТ-услуга"
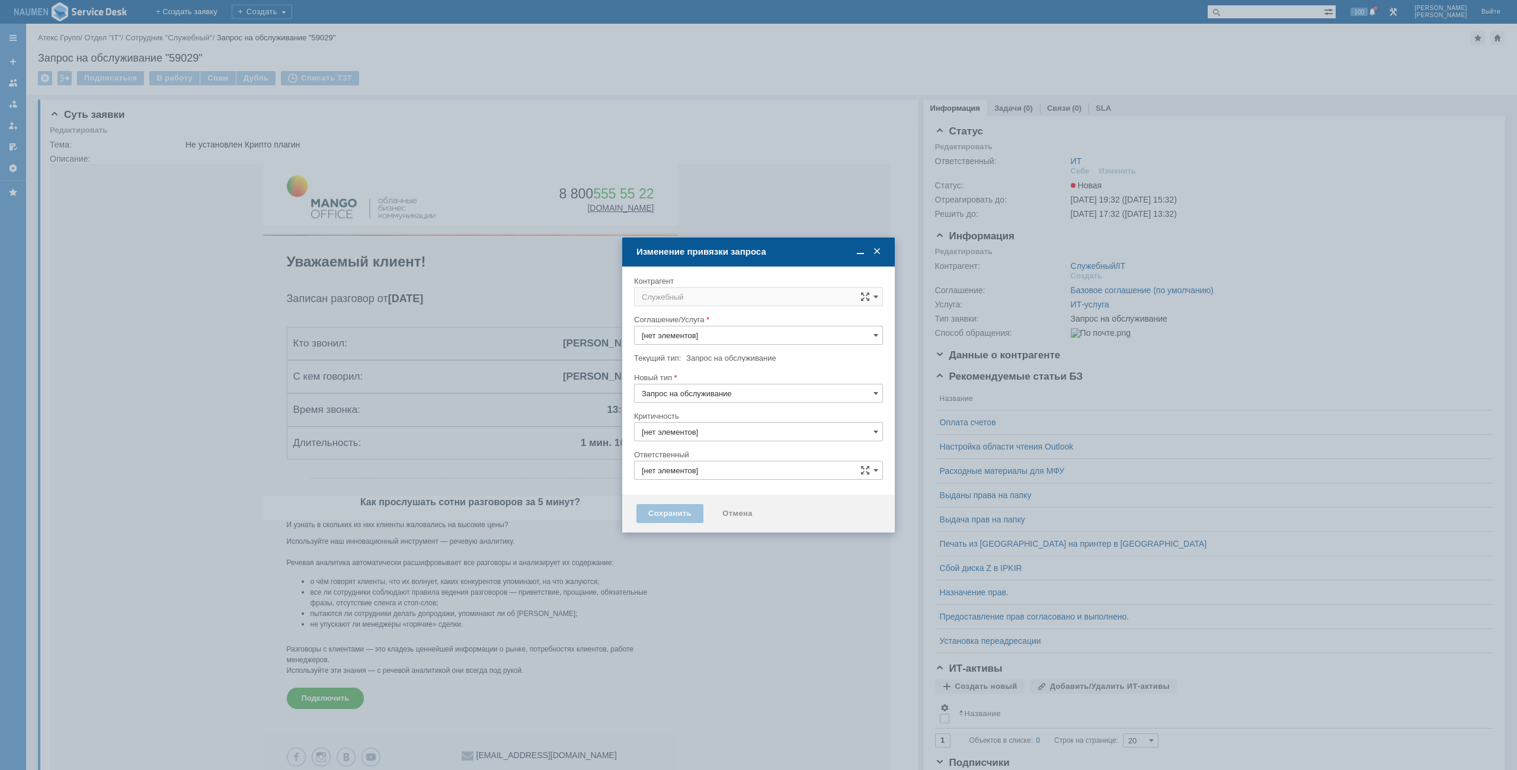
type input "3. Низкая"
type input "[не указано]"
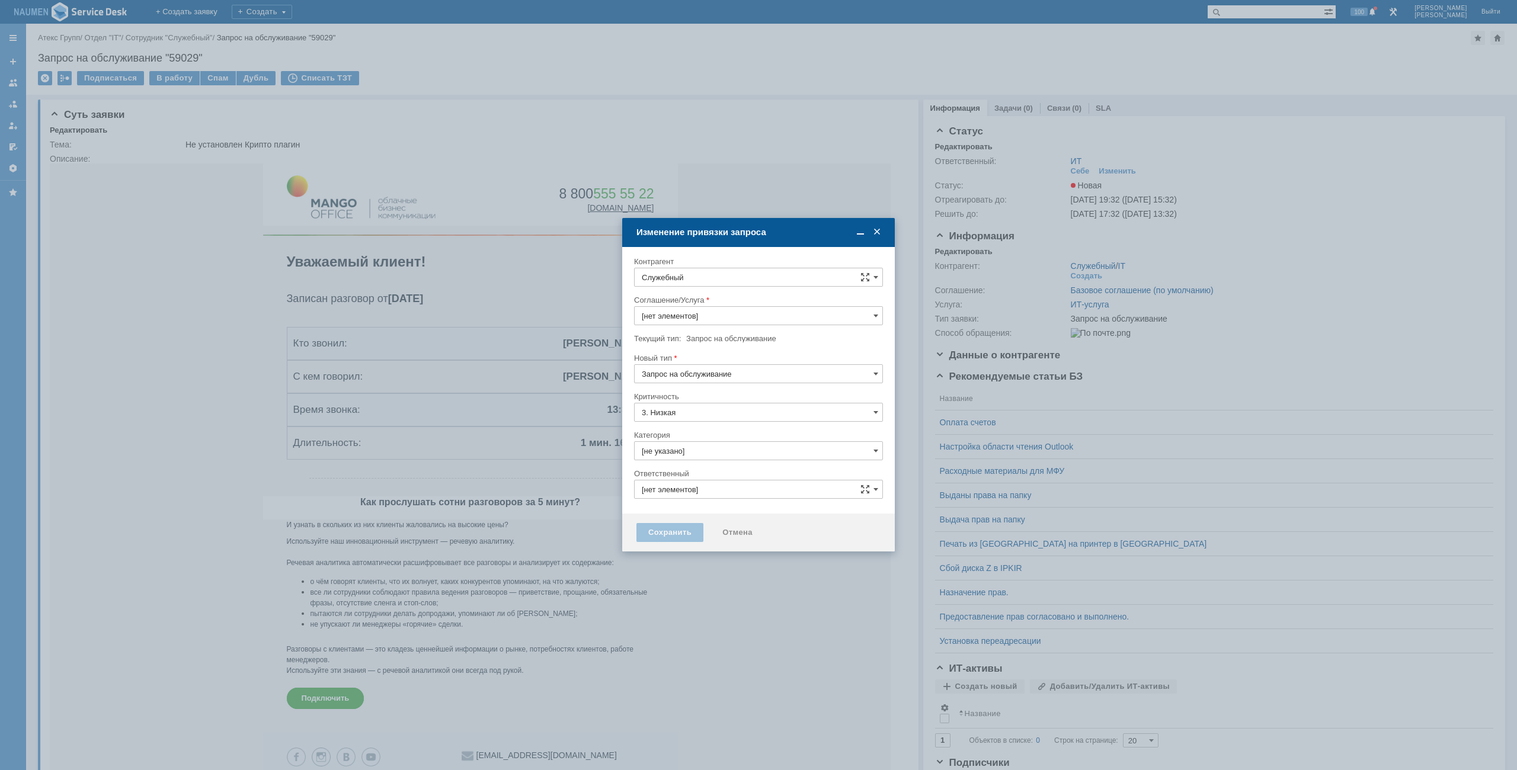
type input "ИТ"
type input "ИТ-услуга"
click at [735, 267] on input "Служебный" at bounding box center [758, 272] width 249 height 19
click at [748, 377] on span "Крестникова Светлана" at bounding box center [715, 380] width 63 height 9
type input "Крестникова Светлана"
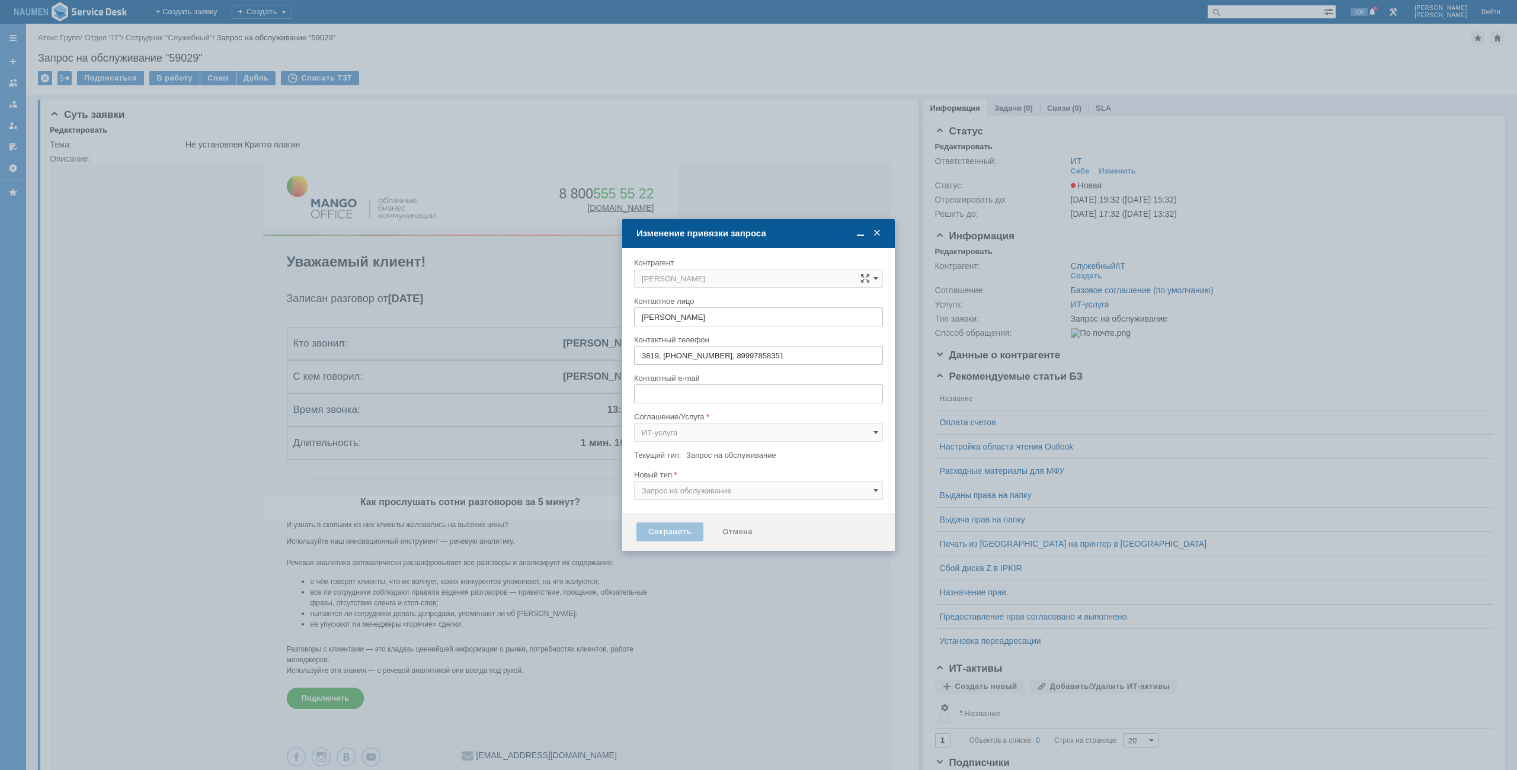
type input "s.krestnikova@atex-gr.com"
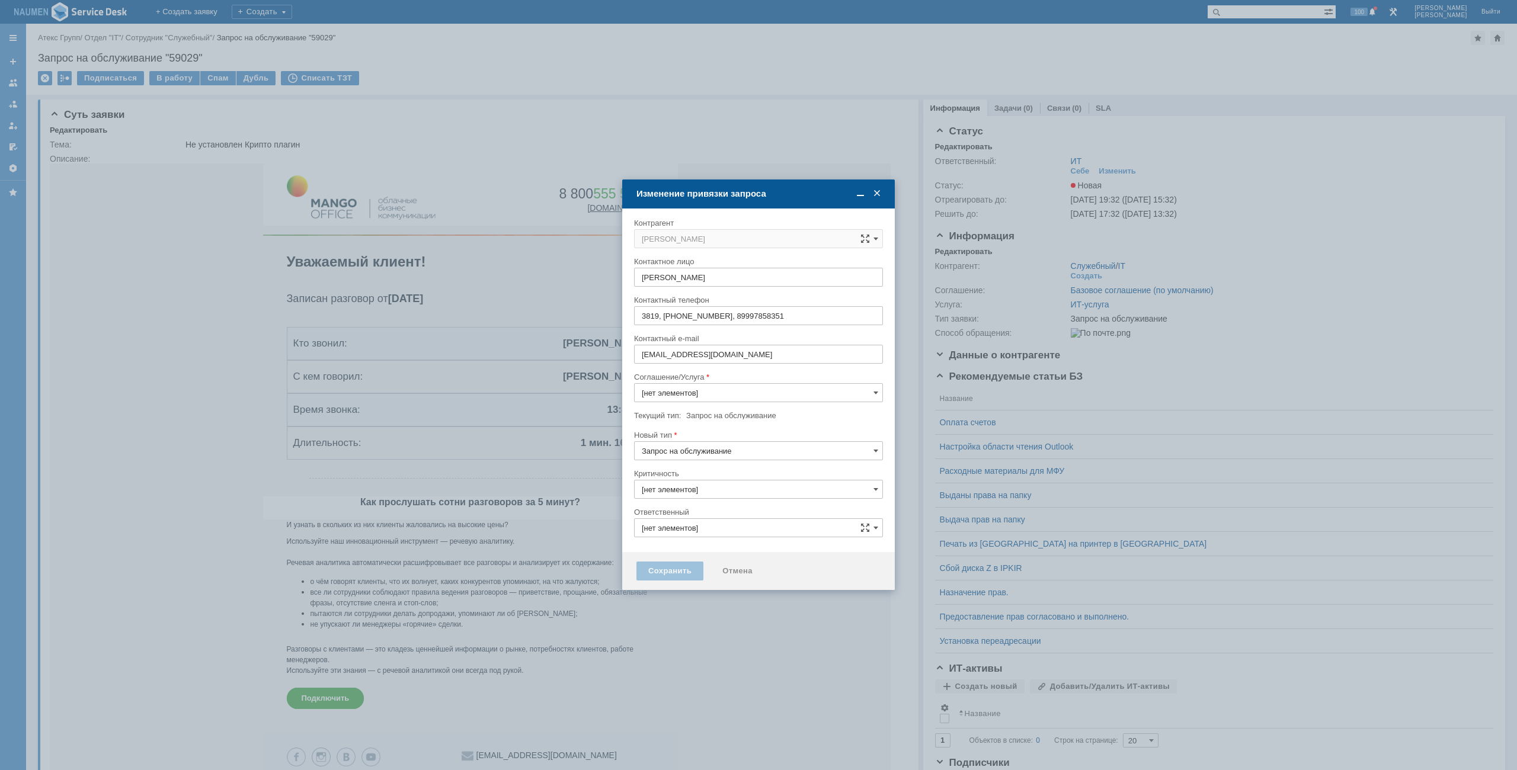
type input "3. Низкая"
type input "[не указано]"
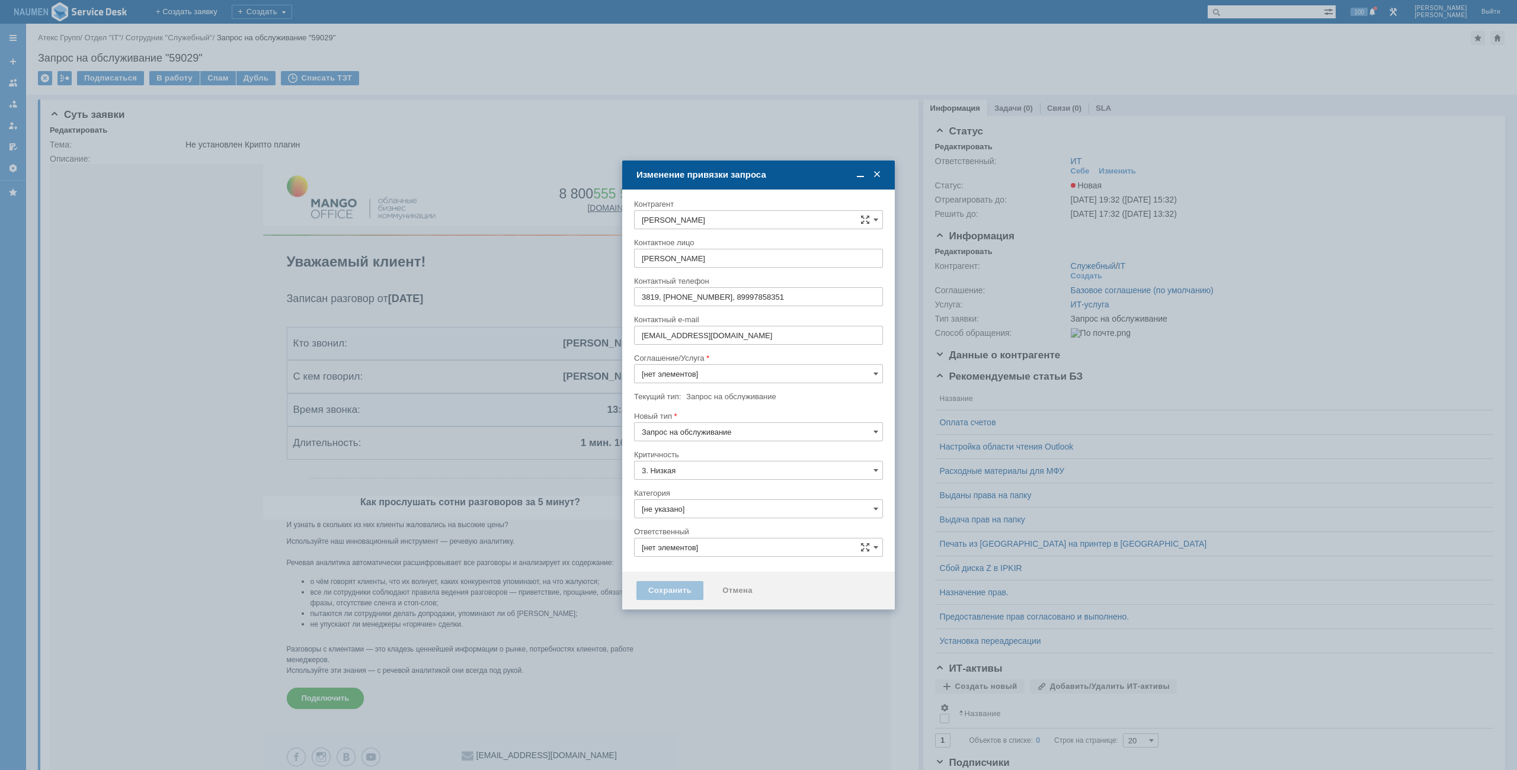
type input "ИТ-услуга"
type input "ИТ"
click at [678, 451] on div "Критичность" at bounding box center [757, 455] width 246 height 8
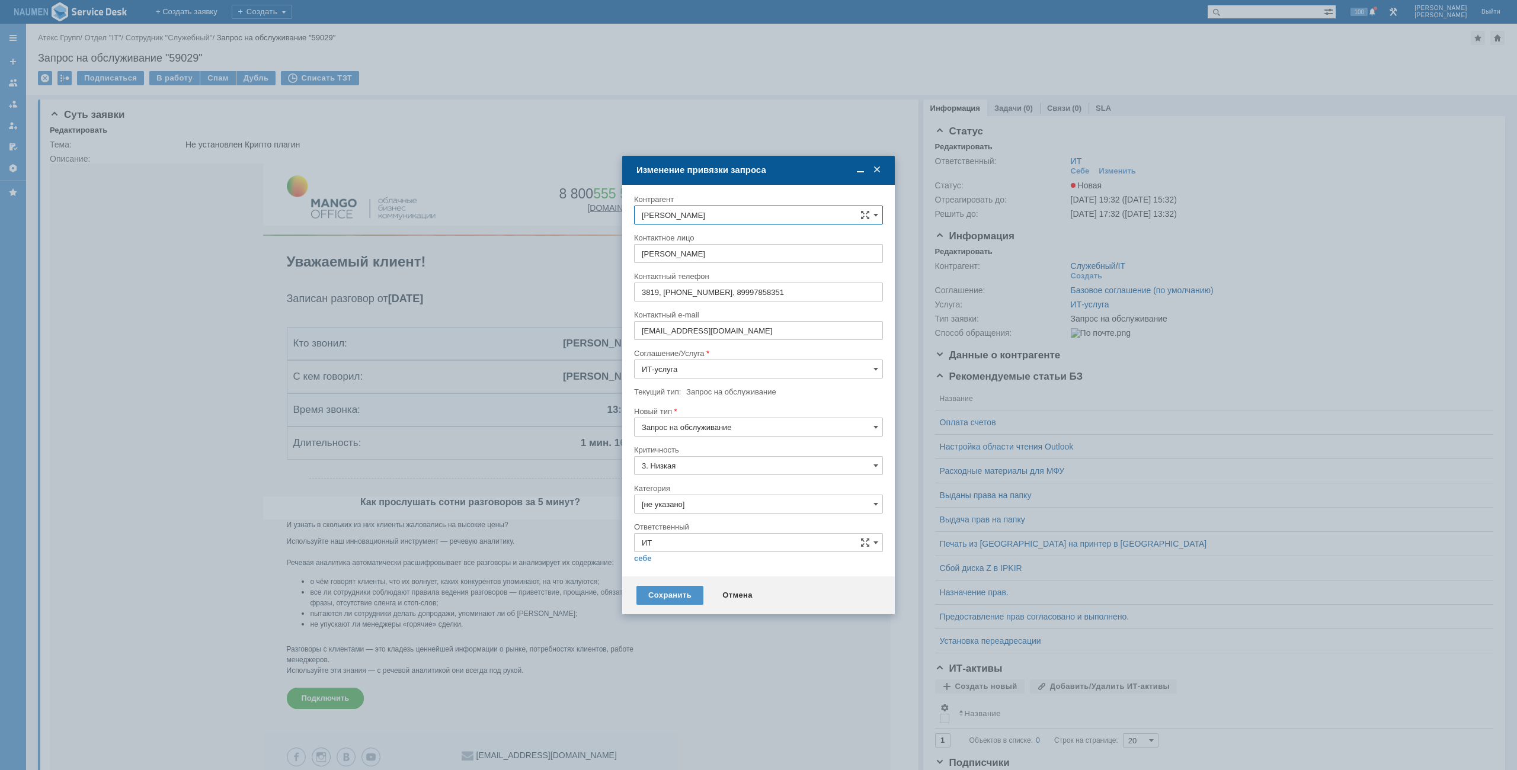
click at [690, 419] on input "Запрос на обслуживание" at bounding box center [758, 427] width 249 height 19
click at [681, 485] on span "Инцидент" at bounding box center [758, 487] width 233 height 9
type input "Инцидент"
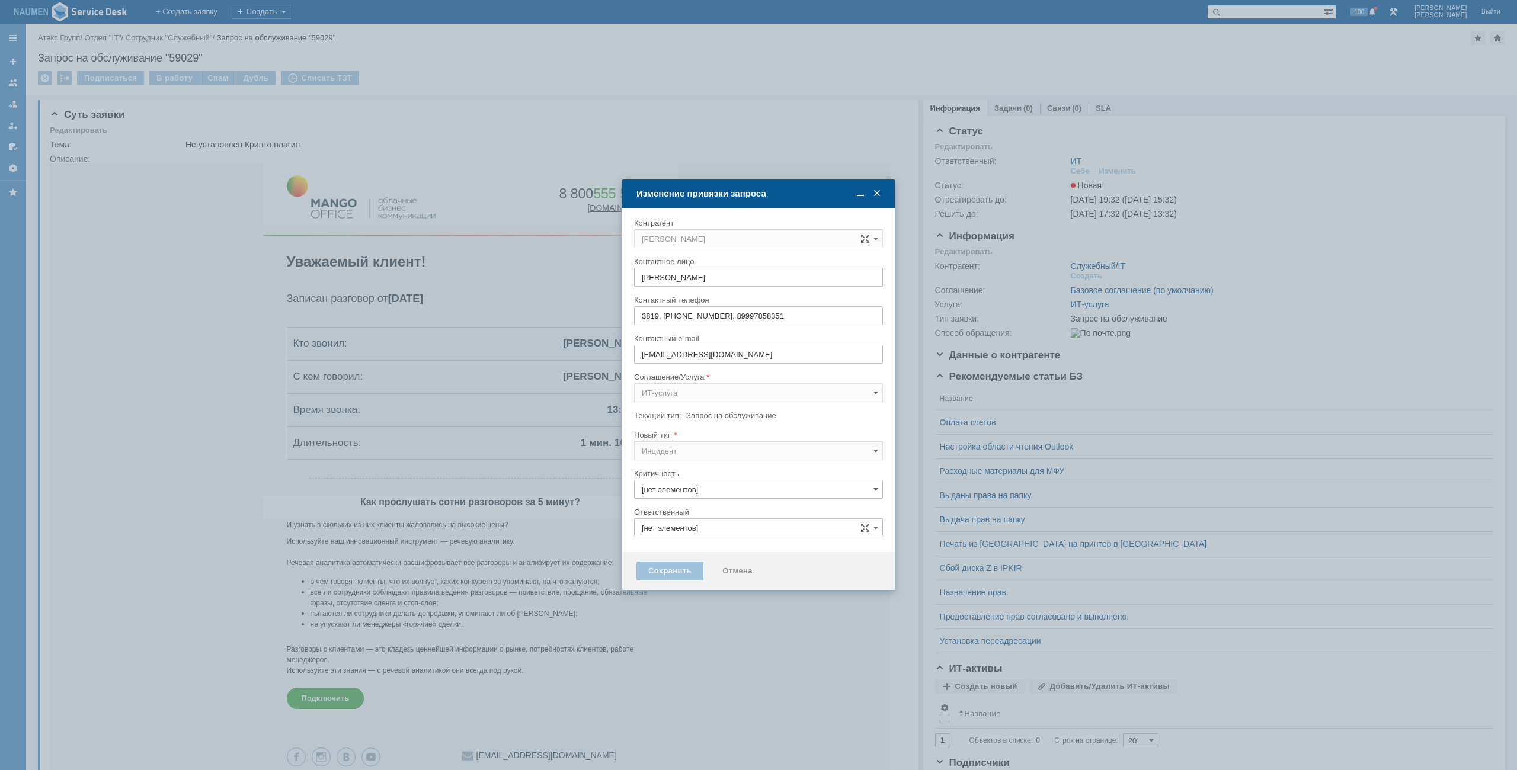
type input "3. Низкая"
type input "Инцидент"
type input "[не указано]"
type input "ИТ"
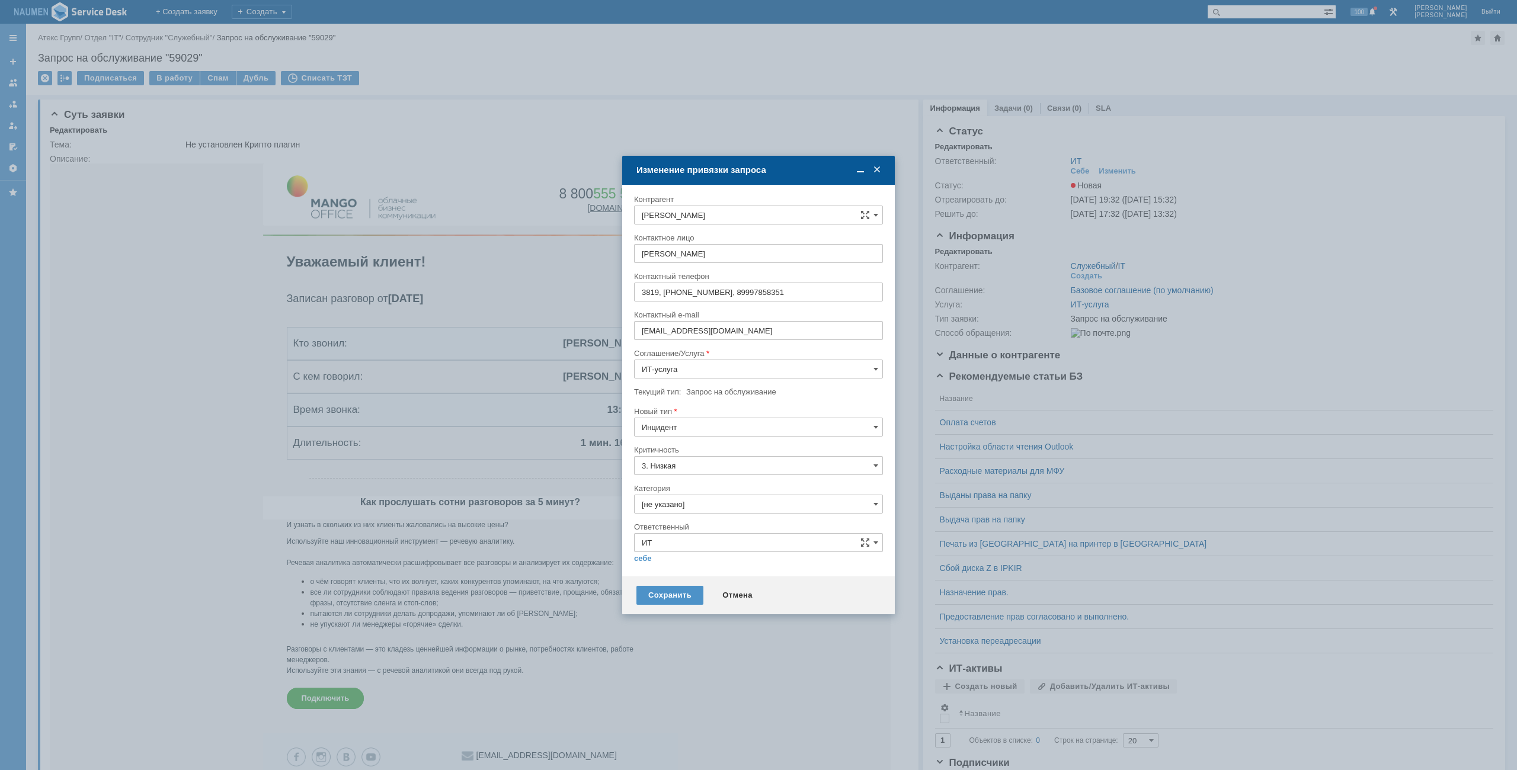
click at [675, 510] on input "[не указано]" at bounding box center [758, 504] width 249 height 19
click at [686, 566] on div "Настройка браузера" at bounding box center [759, 571] width 248 height 19
type input "Настройка браузера"
click at [636, 558] on link "себе" at bounding box center [643, 558] width 18 height 9
type input "Мурзин Иван"
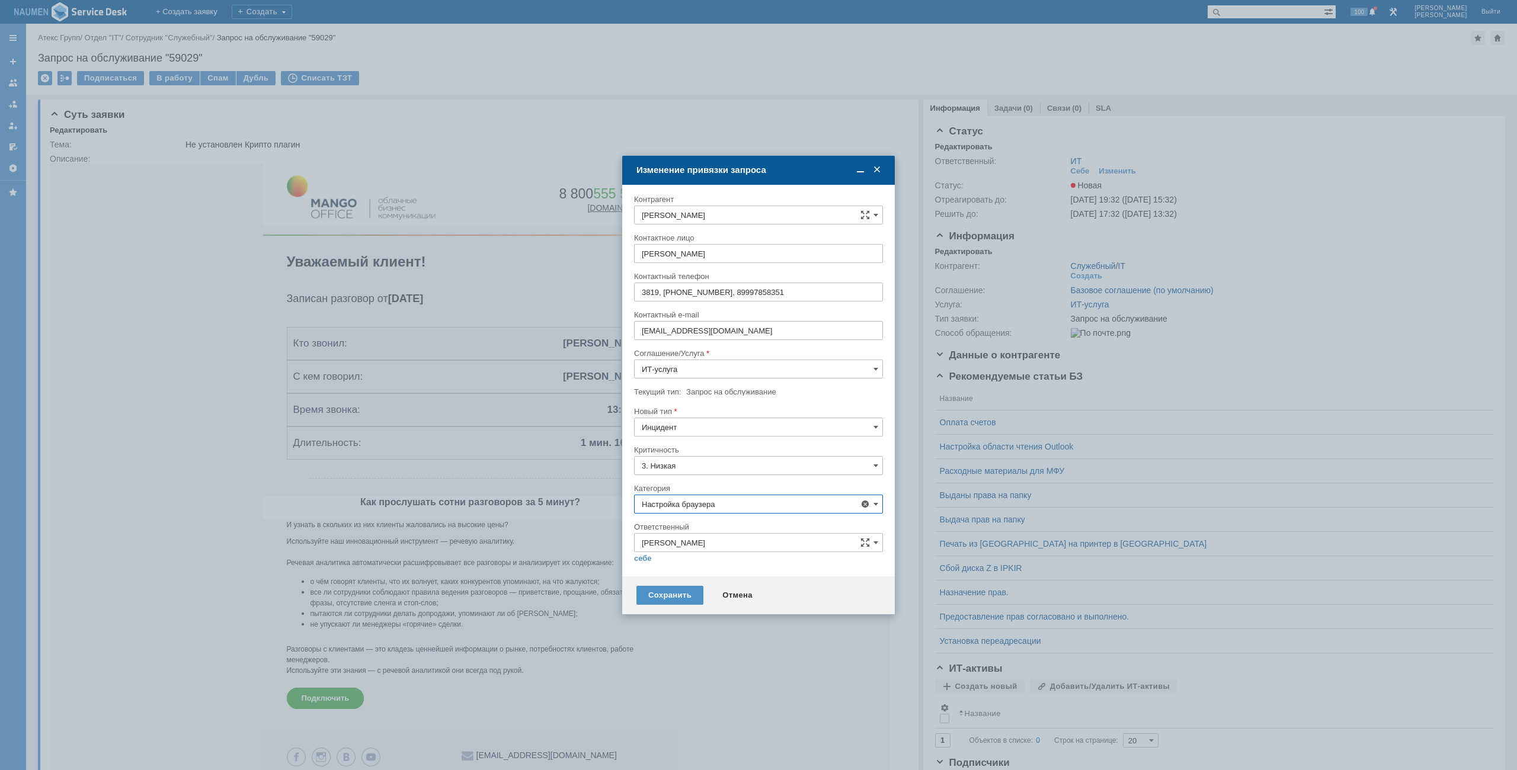
type input "Настройка браузера"
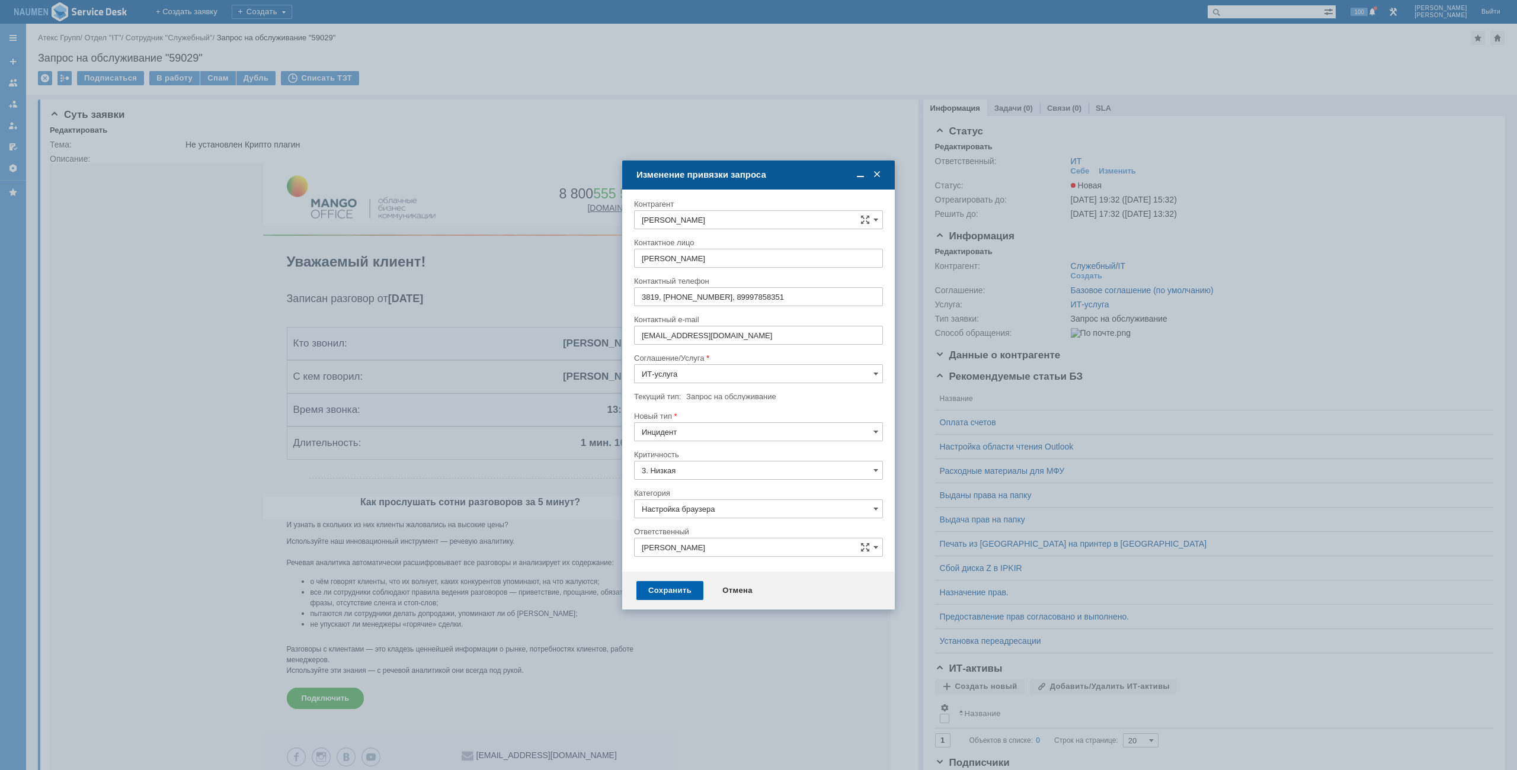
click at [661, 584] on div "Сохранить" at bounding box center [669, 590] width 67 height 19
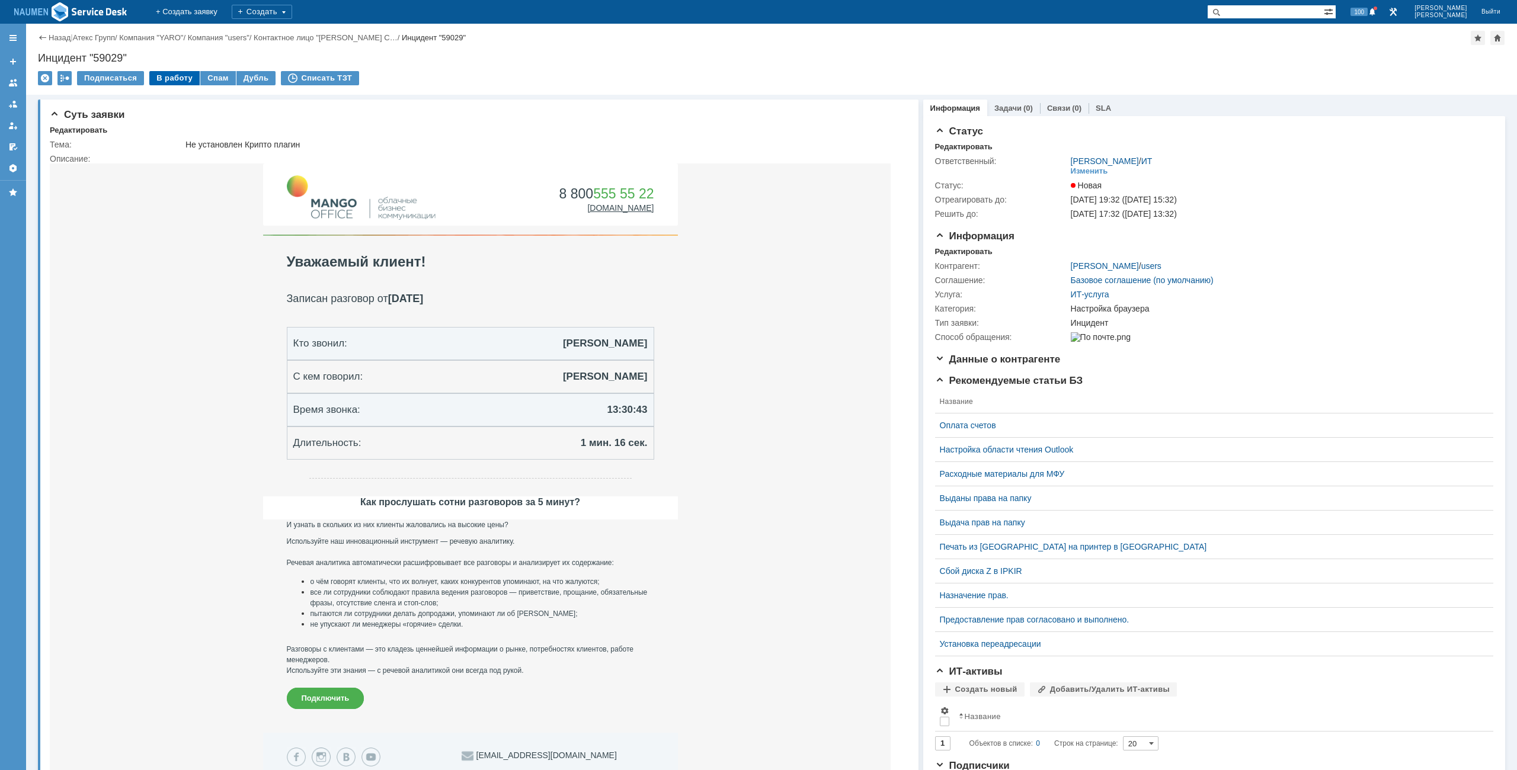
click at [169, 71] on div "В работу" at bounding box center [174, 78] width 50 height 14
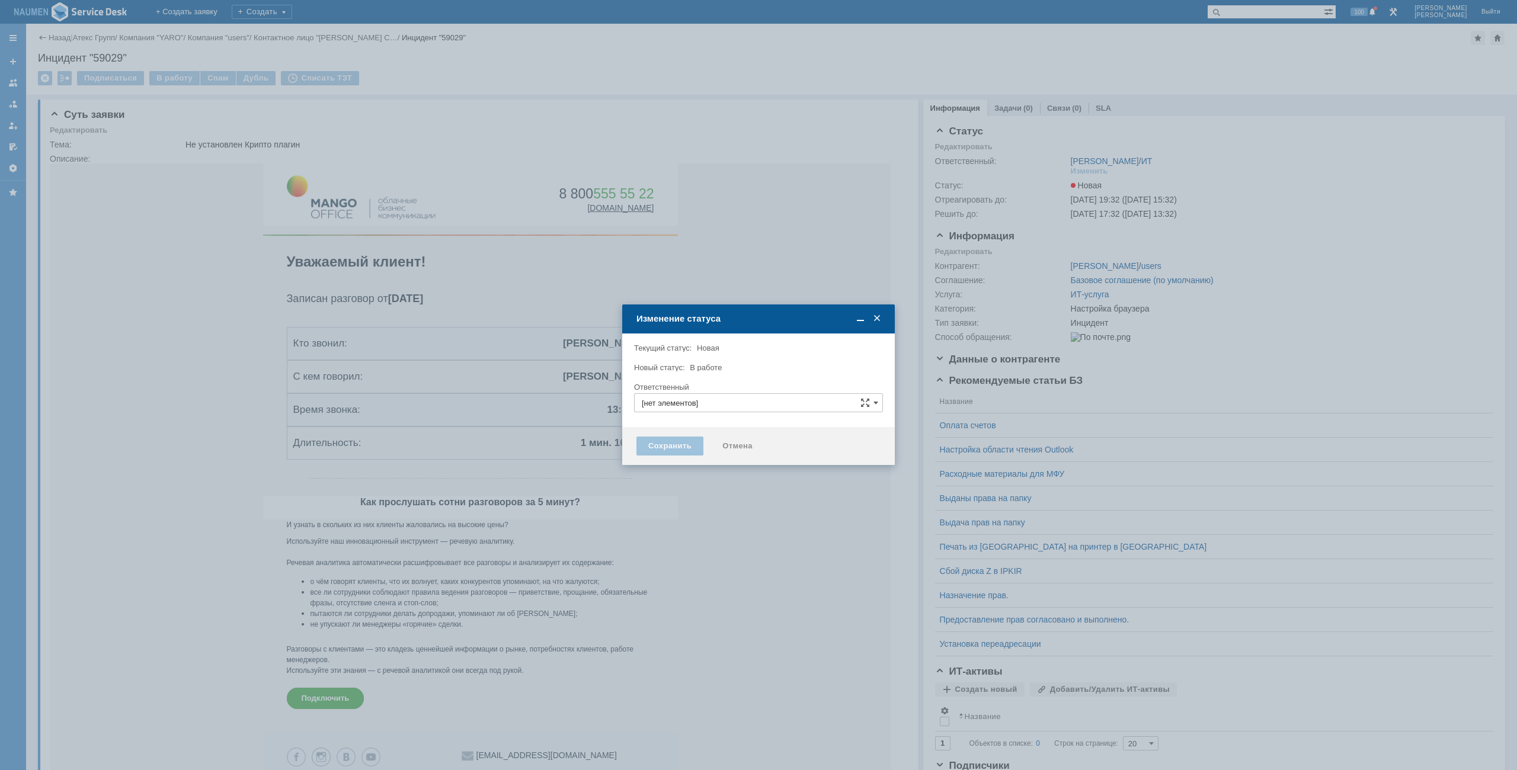
type input "Мурзин Иван"
type input "Настройка браузера"
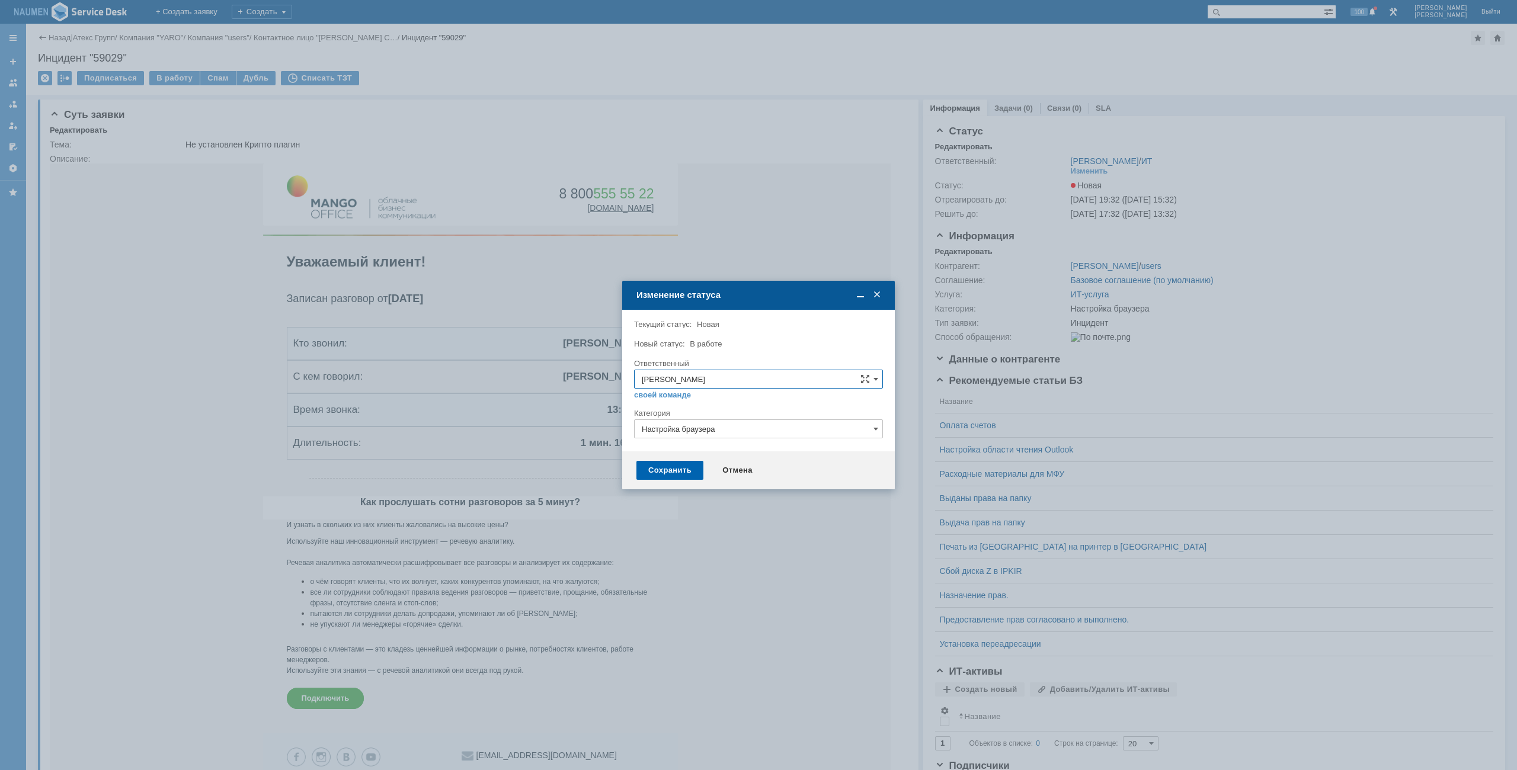
click at [673, 465] on div "Сохранить" at bounding box center [669, 470] width 67 height 19
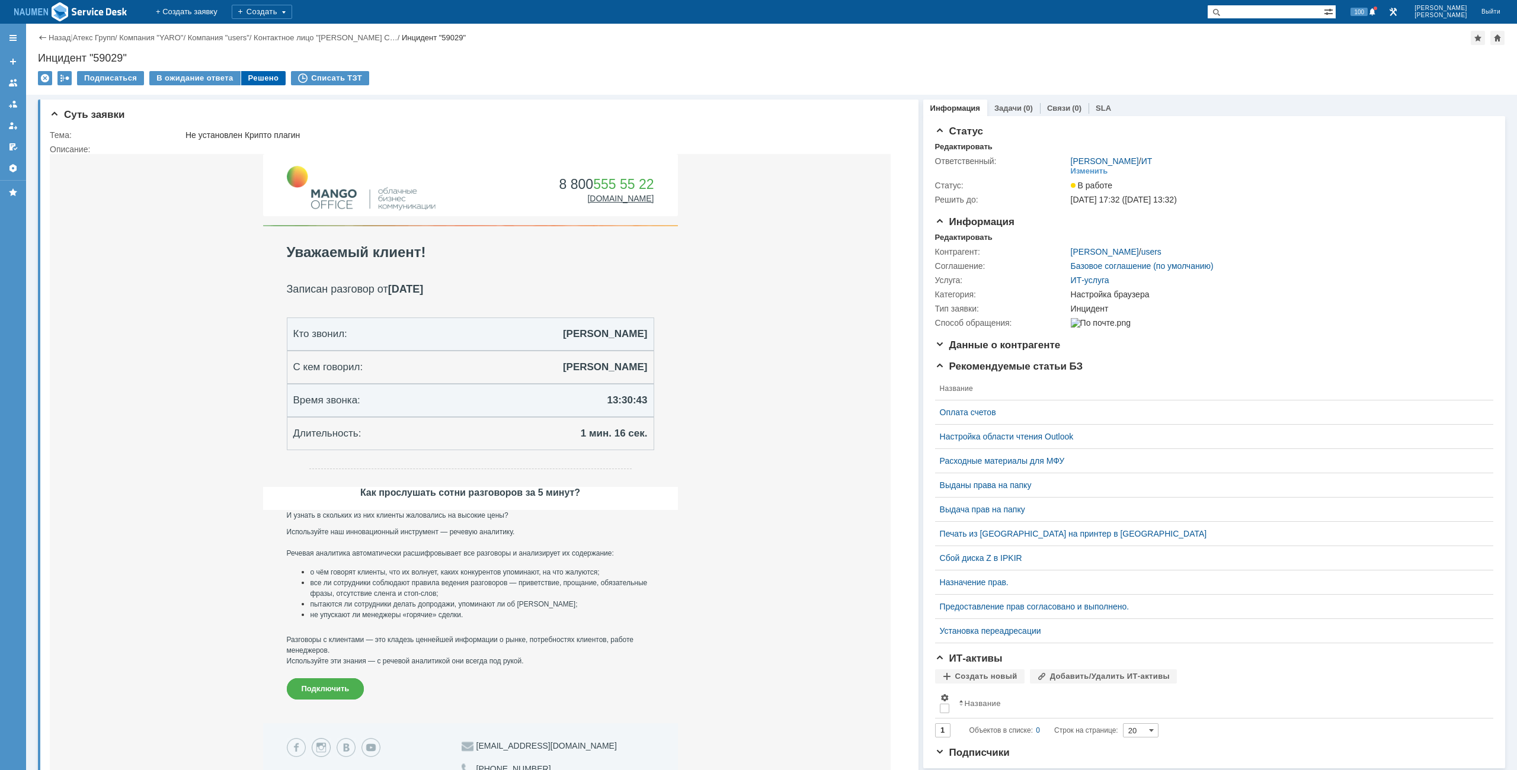
click at [261, 73] on div "Решено" at bounding box center [263, 78] width 45 height 14
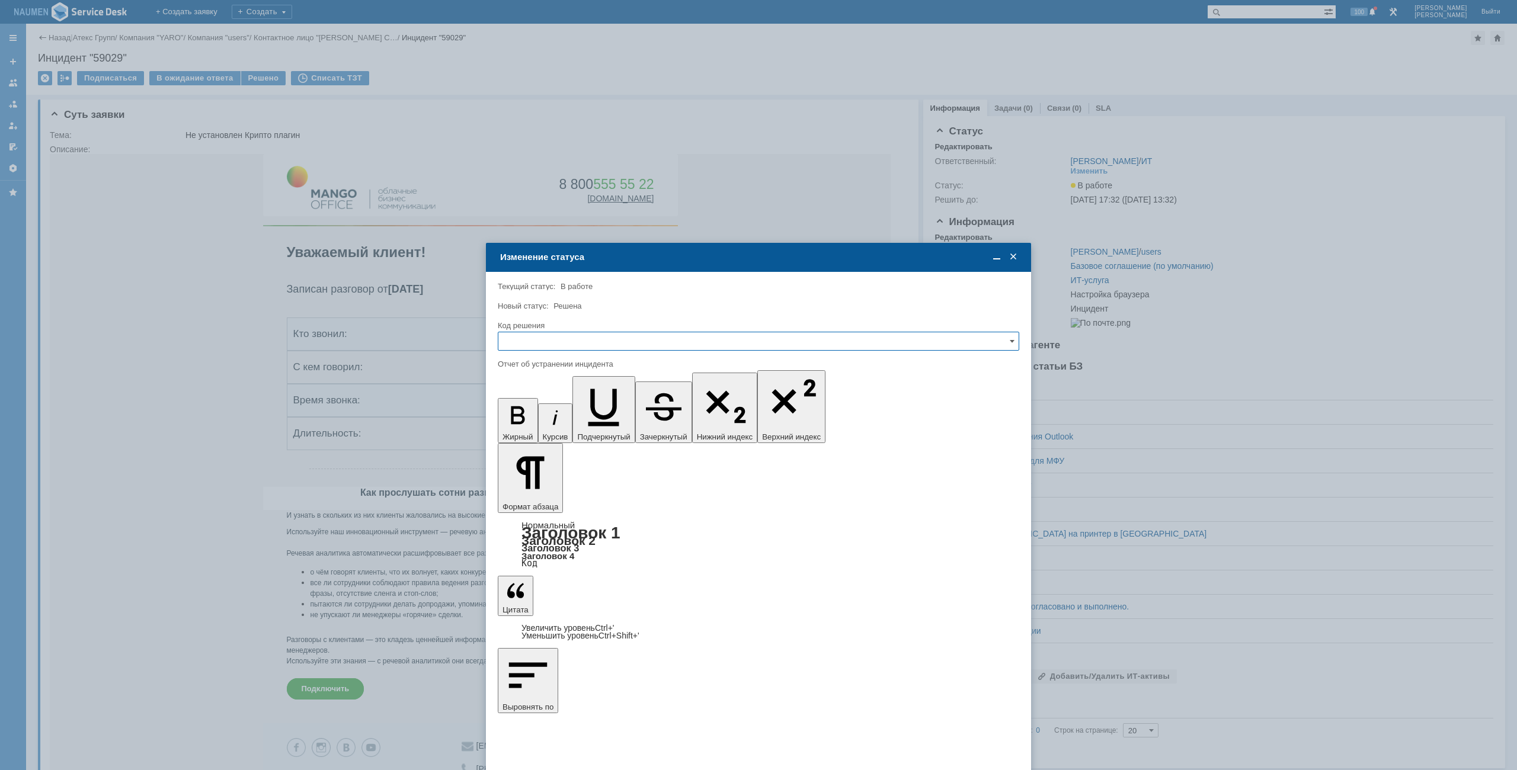
click at [594, 334] on input "text" at bounding box center [758, 341] width 521 height 19
click at [548, 414] on div "Решено" at bounding box center [758, 421] width 520 height 19
type input "Решено"
